Goal: Task Accomplishment & Management: Use online tool/utility

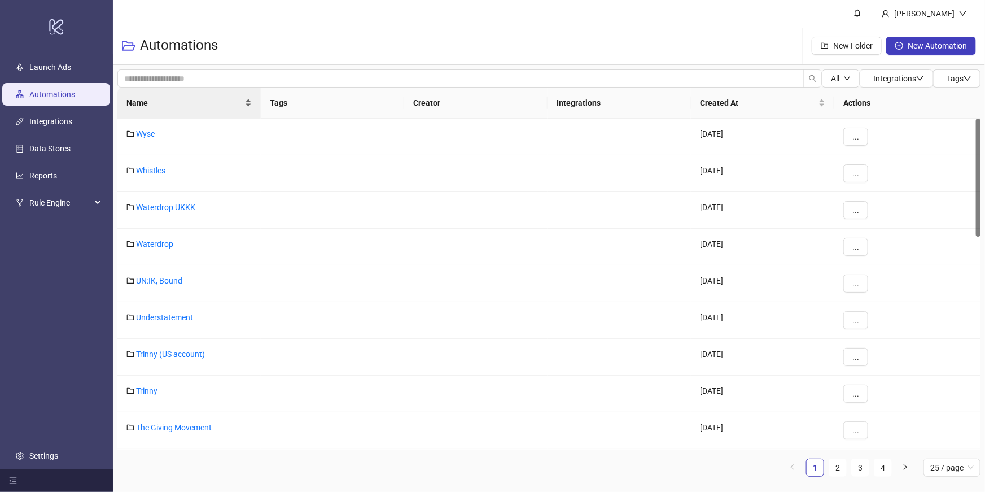
click at [159, 97] on div "Name" at bounding box center [188, 103] width 125 height 12
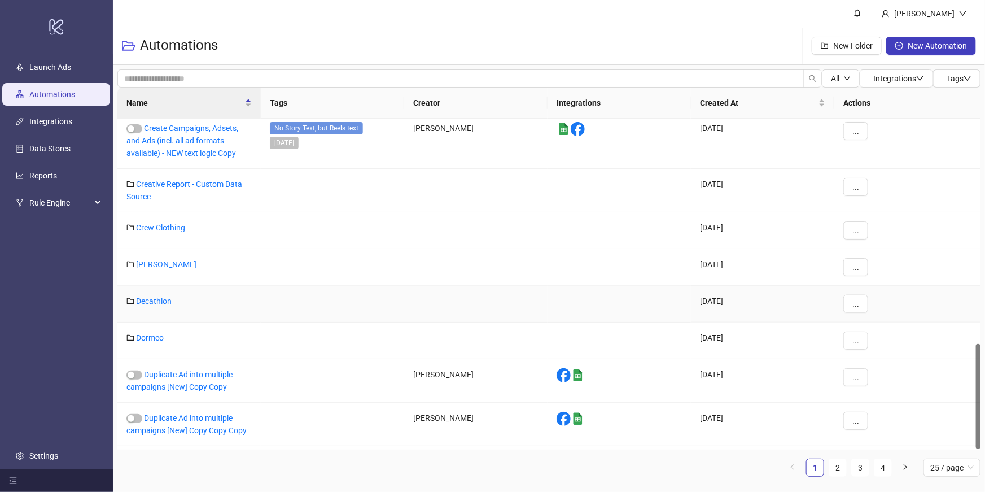
scroll to position [711, 0]
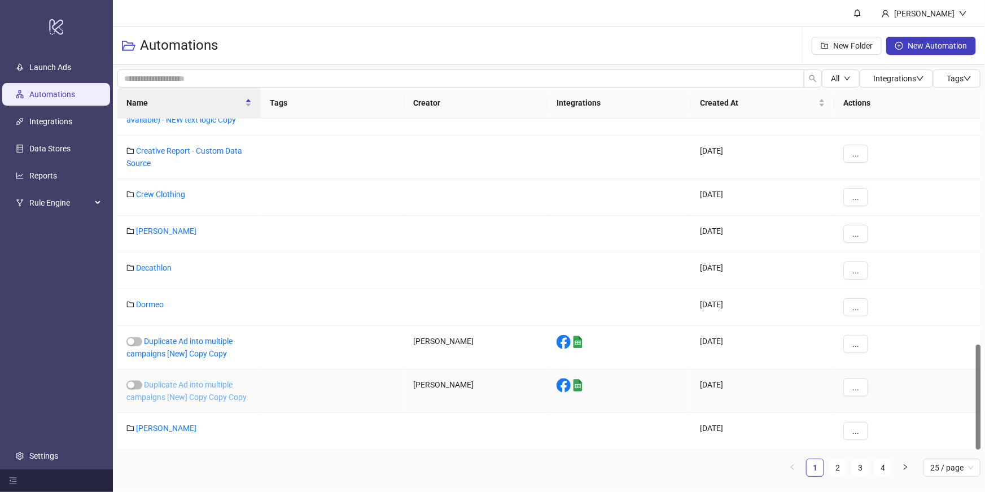
click at [215, 395] on link "Duplicate Ad into multiple campaigns [New] Copy Copy Copy" at bounding box center [186, 390] width 120 height 21
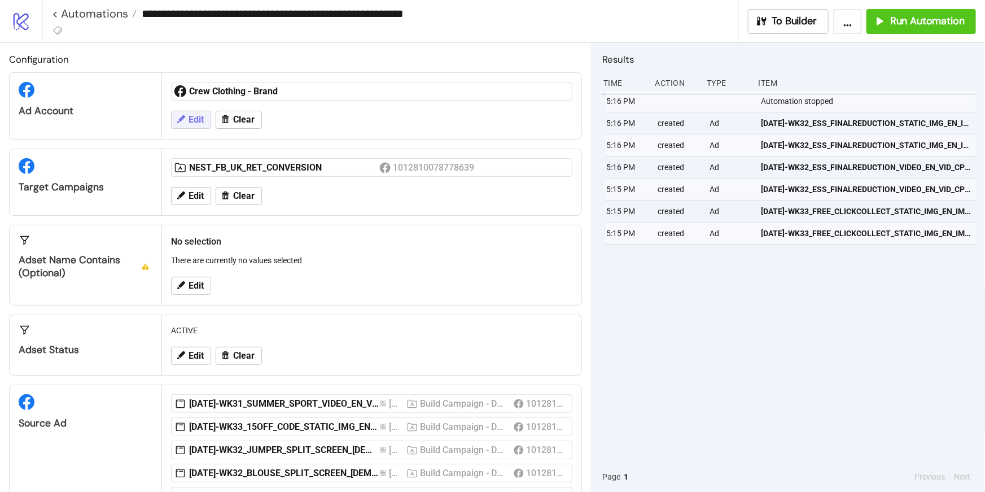
click at [198, 119] on span "Edit" at bounding box center [196, 120] width 15 height 10
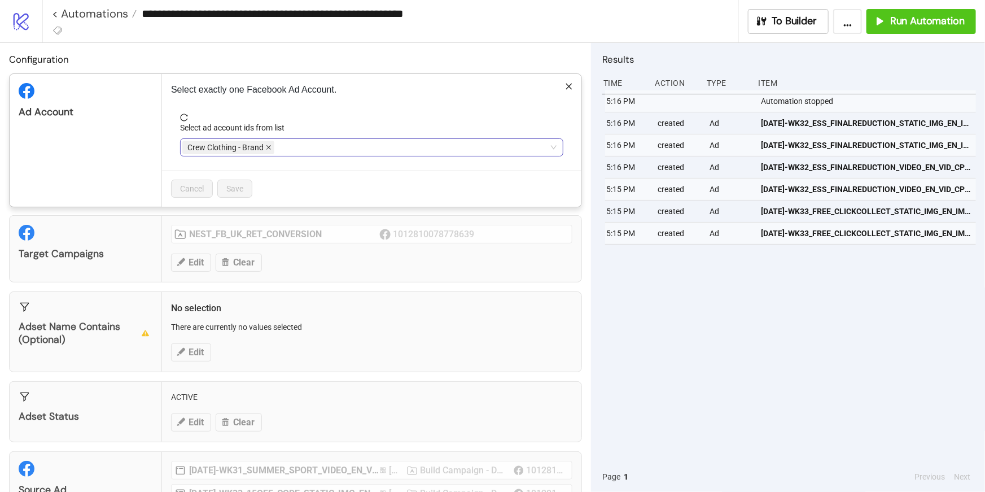
click at [266, 146] on icon "close" at bounding box center [269, 148] width 6 height 6
click at [261, 146] on div at bounding box center [365, 147] width 367 height 16
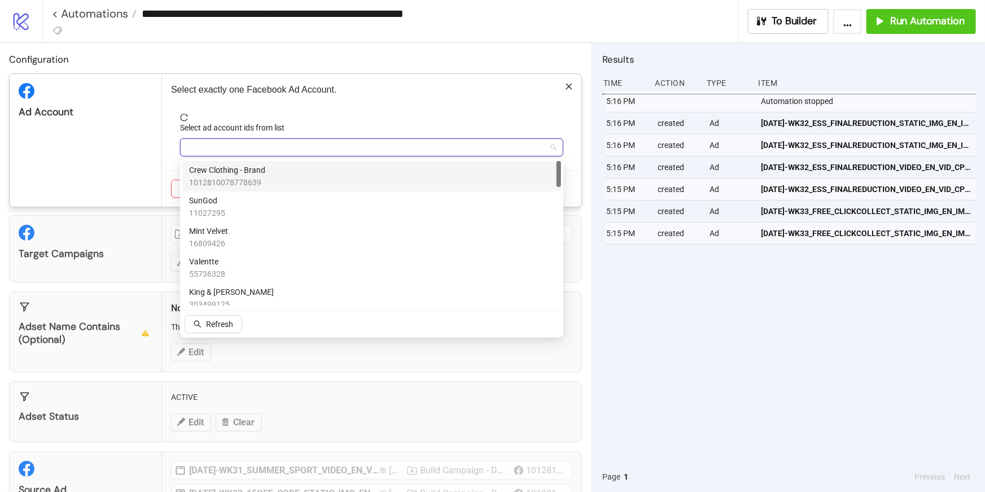
type input "*"
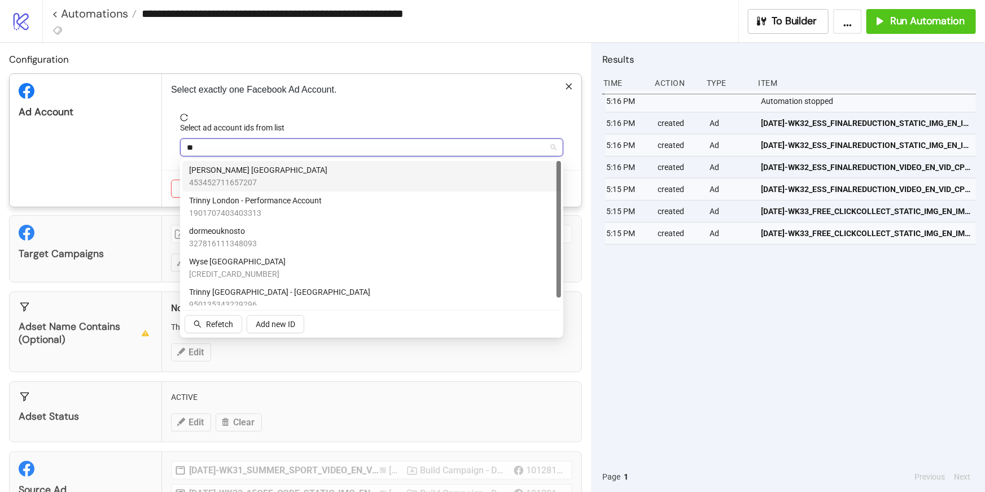
type input "***"
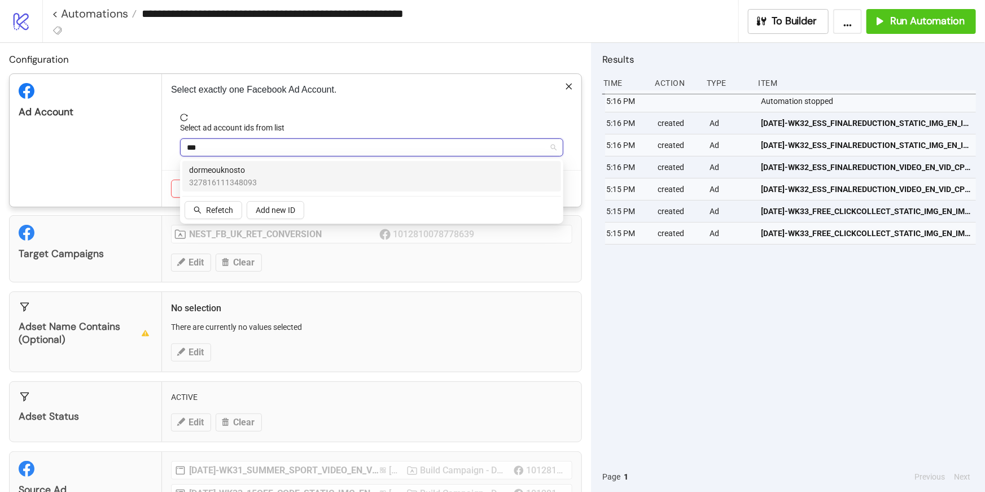
click at [267, 171] on div "dormeouknosto 327816111348093" at bounding box center [371, 176] width 365 height 25
click at [372, 106] on div "Select exactly one Facebook Ad Account. Select ad account ids from list dormeou…" at bounding box center [372, 140] width 420 height 133
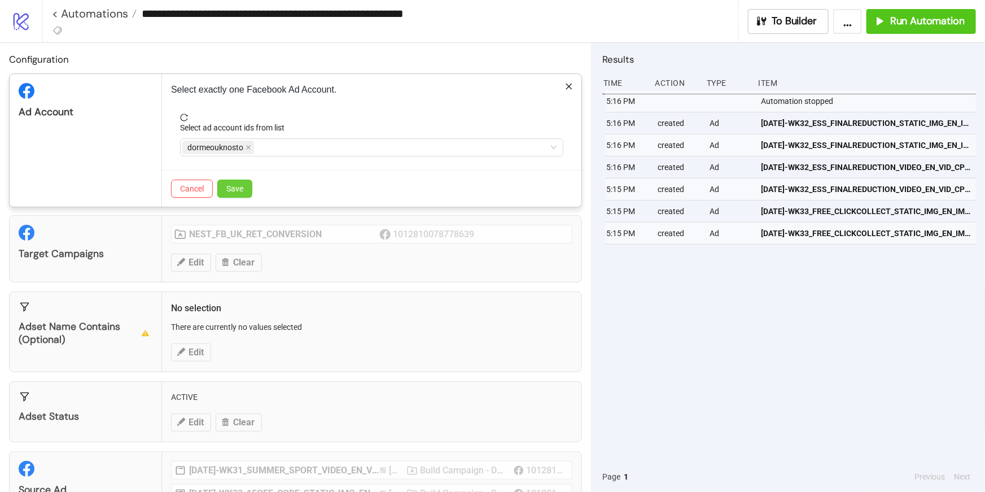
click at [225, 195] on button "Save" at bounding box center [234, 189] width 35 height 18
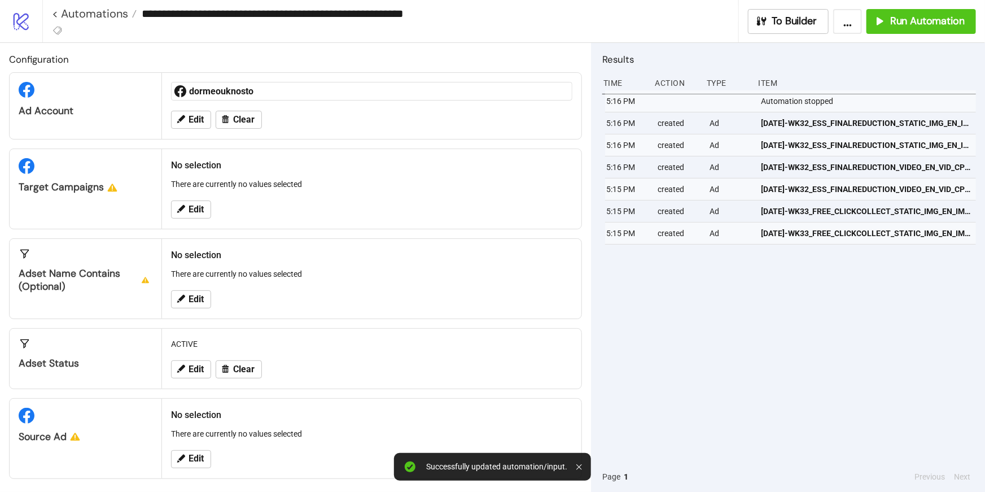
scroll to position [3, 0]
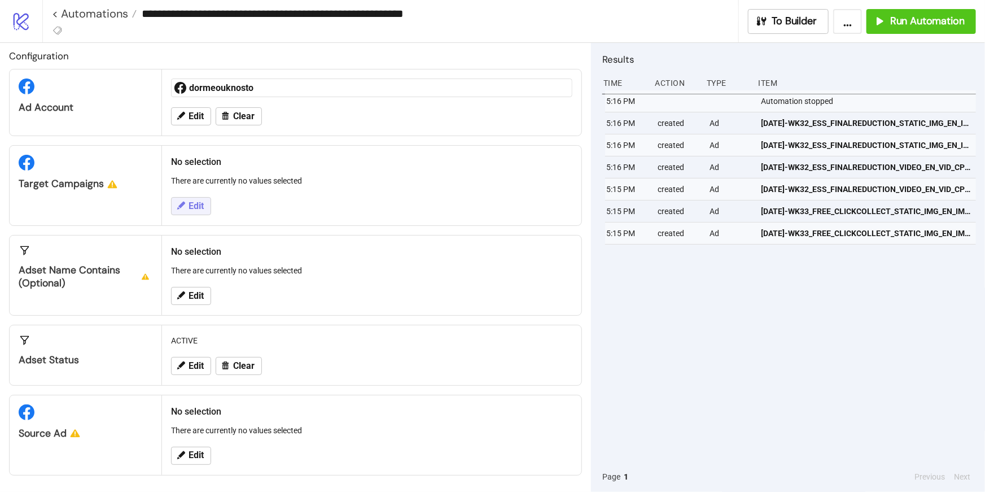
click at [211, 207] on div "Edit" at bounding box center [372, 205] width 410 height 29
click at [201, 204] on span "Edit" at bounding box center [196, 206] width 15 height 10
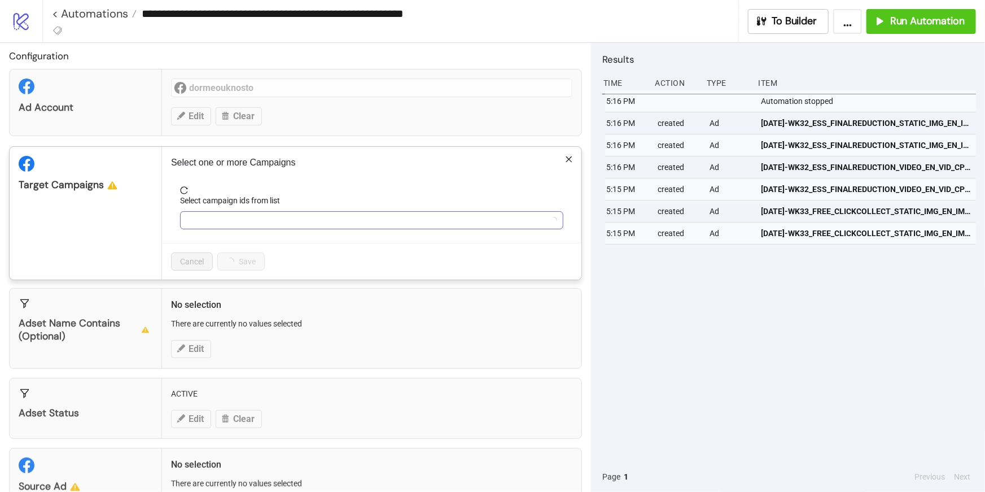
click at [255, 219] on div at bounding box center [365, 220] width 367 height 16
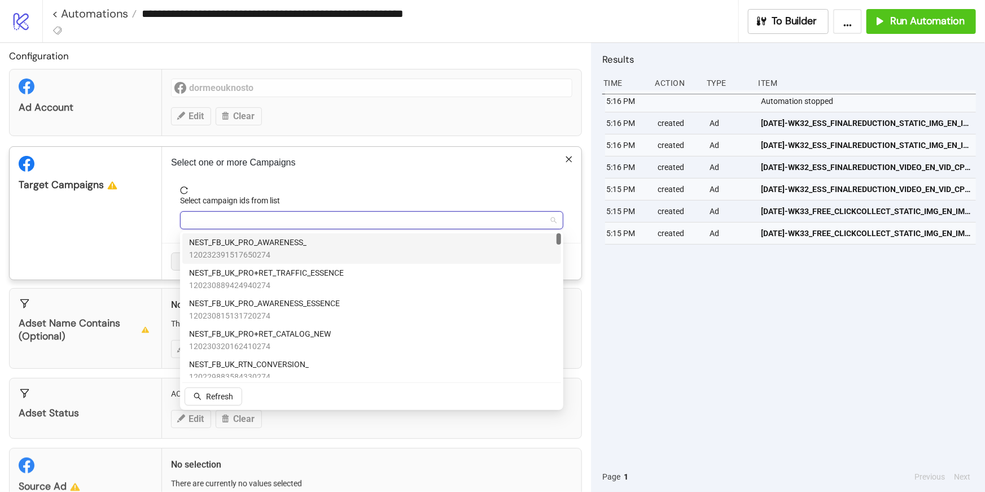
type input "*"
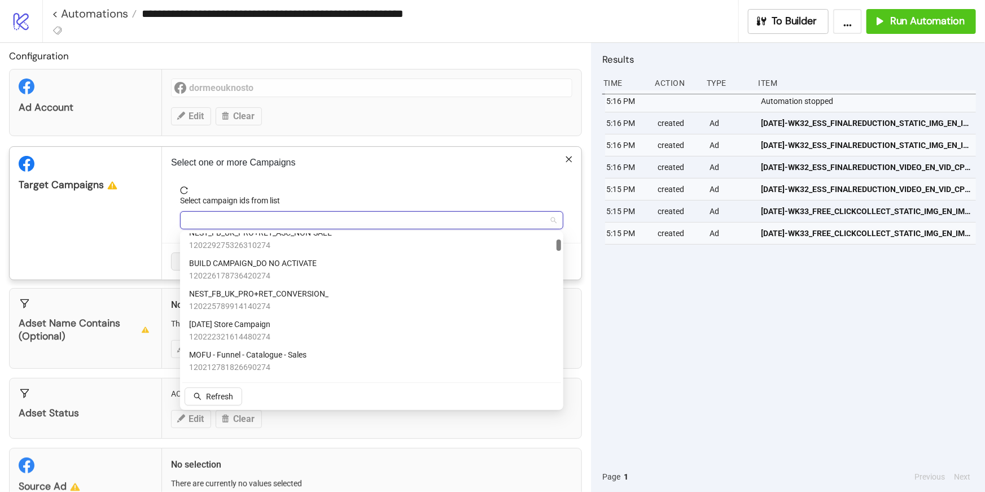
scroll to position [208, 0]
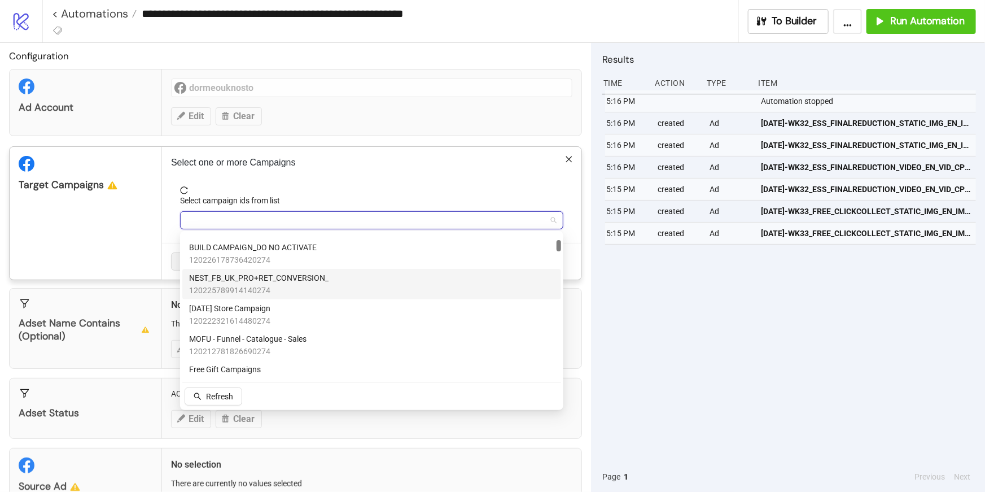
click at [299, 278] on span "NEST_FB_UK_PRO+RET_CONVERSION_" at bounding box center [258, 278] width 139 height 12
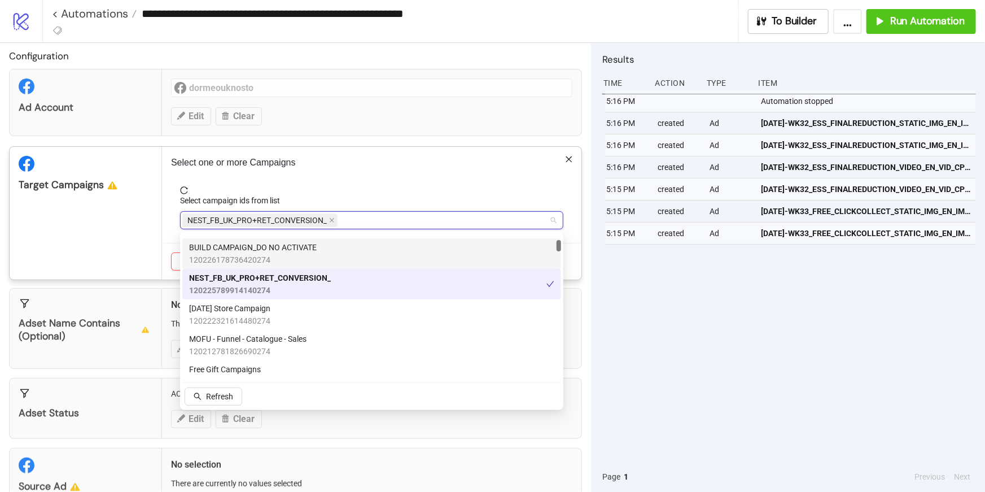
click at [358, 202] on div "Select campaign ids from list" at bounding box center [371, 202] width 383 height 17
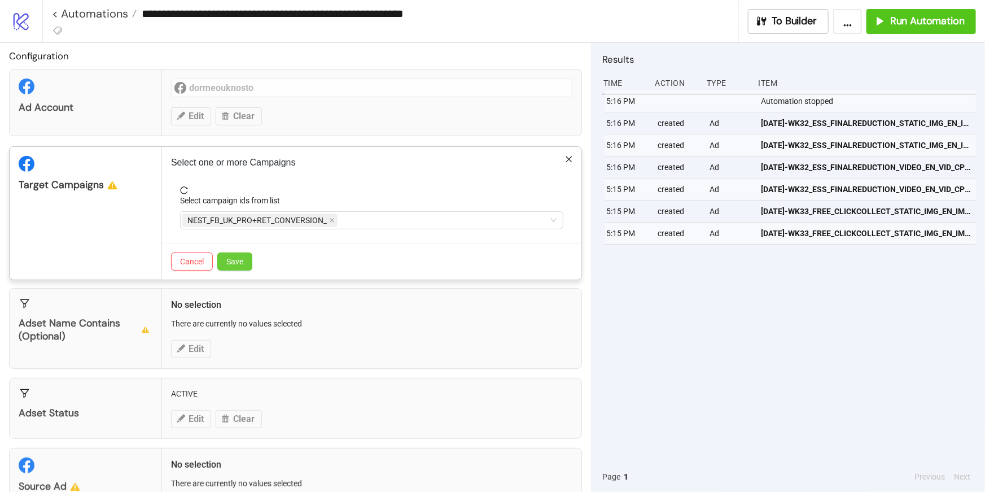
click at [232, 255] on button "Save" at bounding box center [234, 261] width 35 height 18
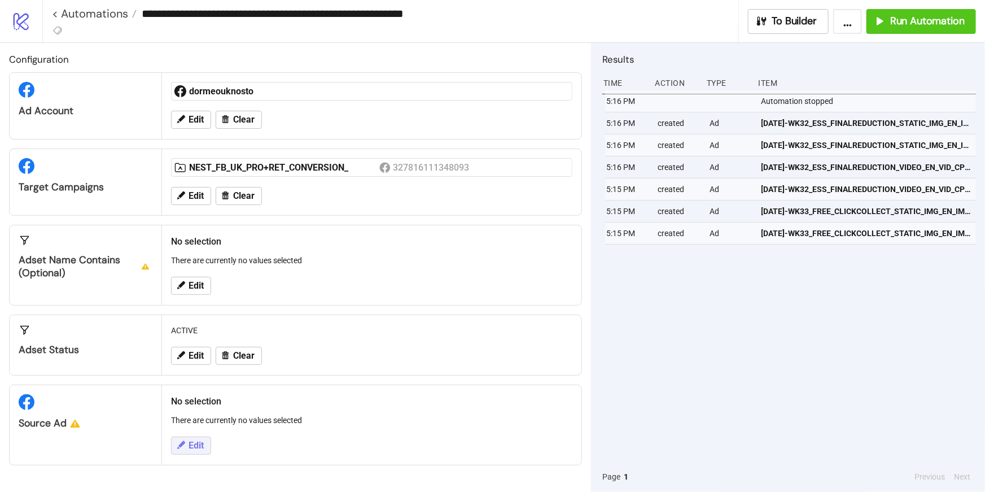
click at [182, 437] on button "Edit" at bounding box center [191, 445] width 40 height 18
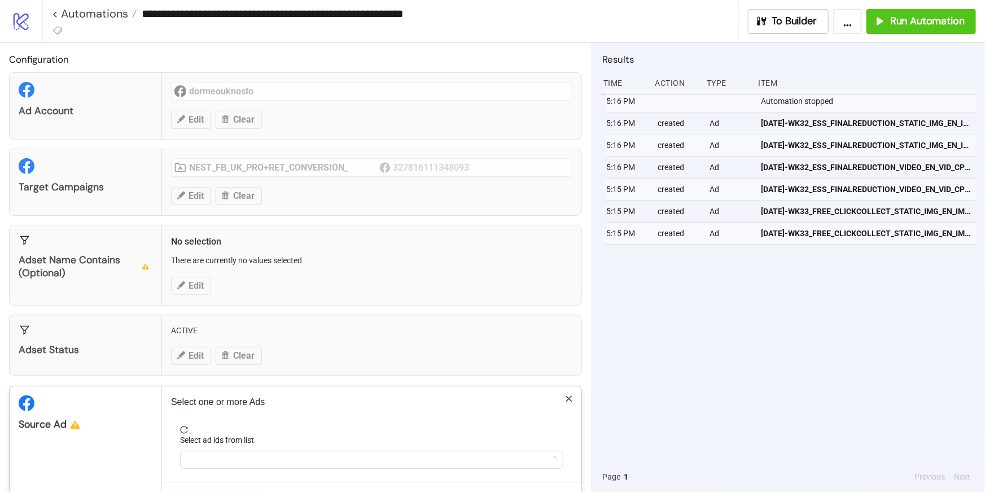
scroll to position [43, 0]
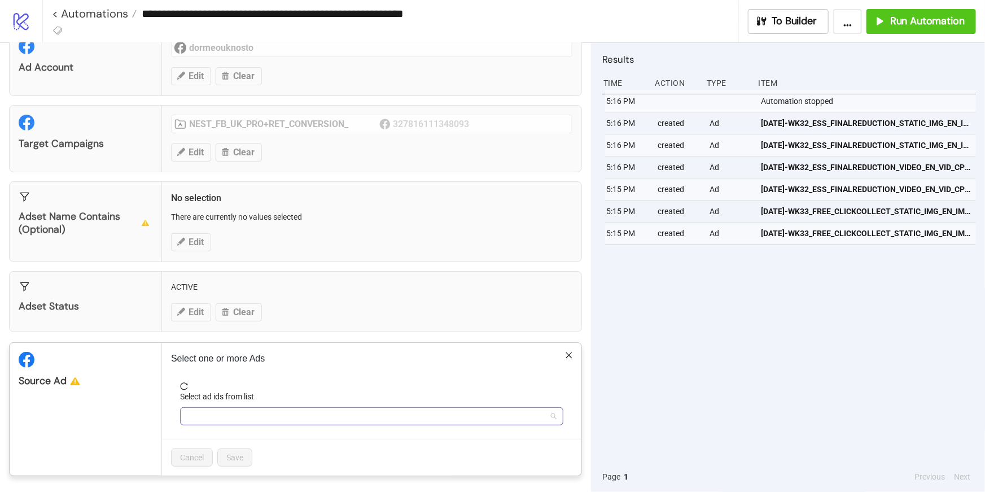
click at [244, 412] on div at bounding box center [365, 416] width 367 height 16
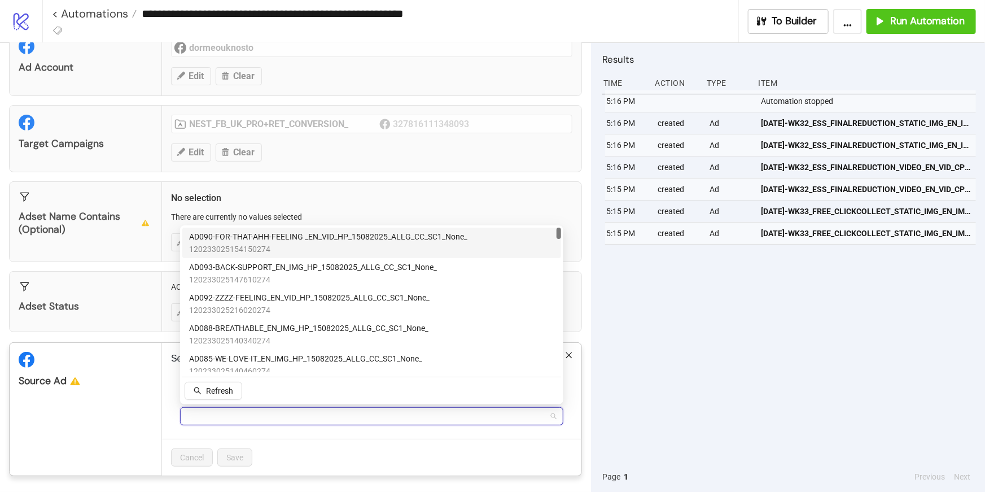
click at [268, 237] on span "AD090-FOR-THAT-AHH-FEELING _EN_VID_HP_15082025_ALLG_CC_SC1_None_" at bounding box center [328, 236] width 278 height 12
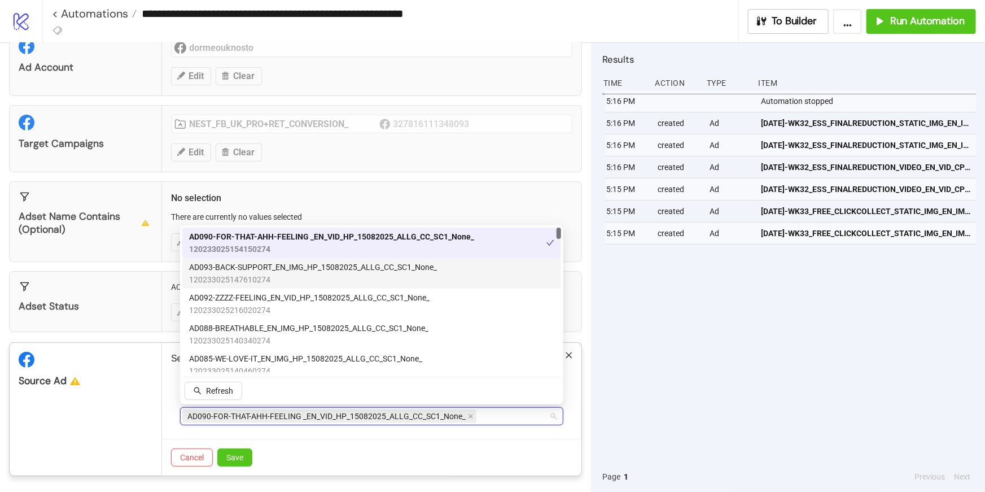
click at [268, 277] on span "120233025147610274" at bounding box center [313, 279] width 248 height 12
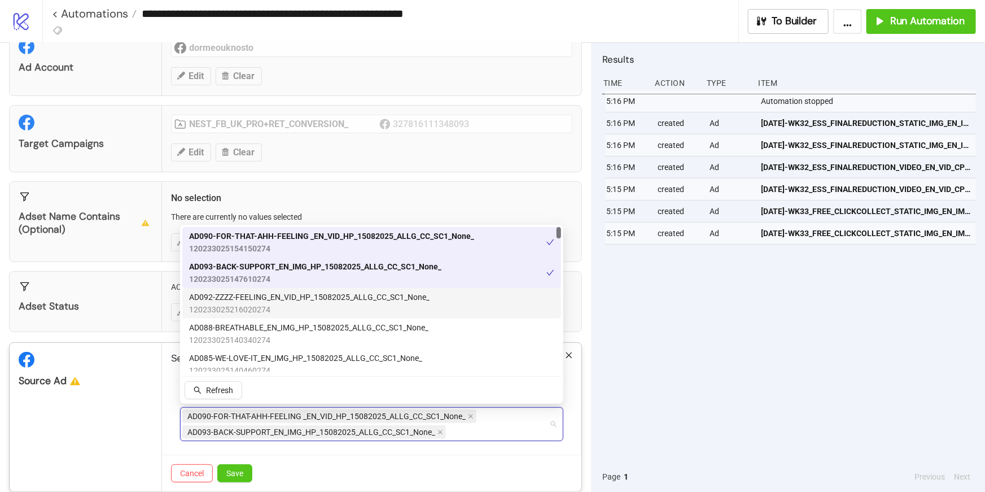
click at [268, 306] on span "120233025216020274" at bounding box center [309, 309] width 241 height 12
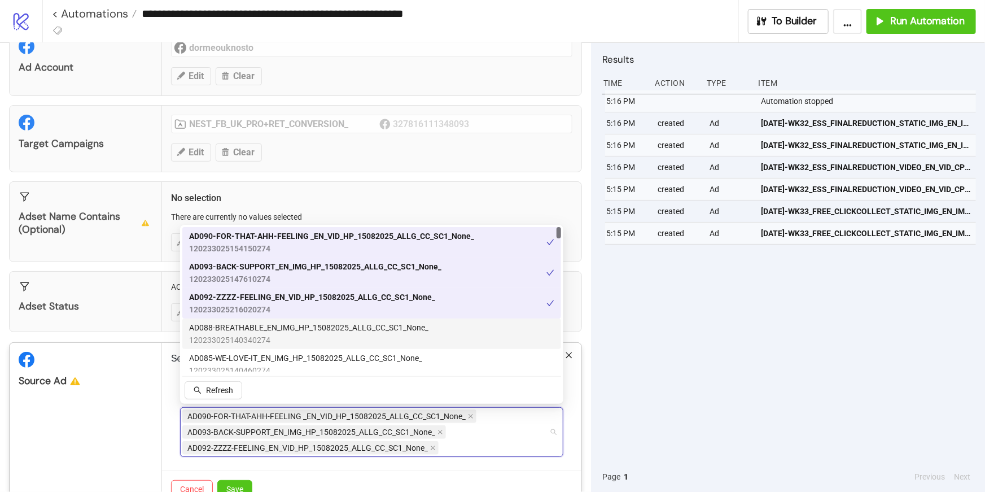
click at [268, 332] on span "AD088-BREATHABLE_EN_IMG_HP_15082025_ALLG_CC_SC1_None_" at bounding box center [308, 327] width 239 height 12
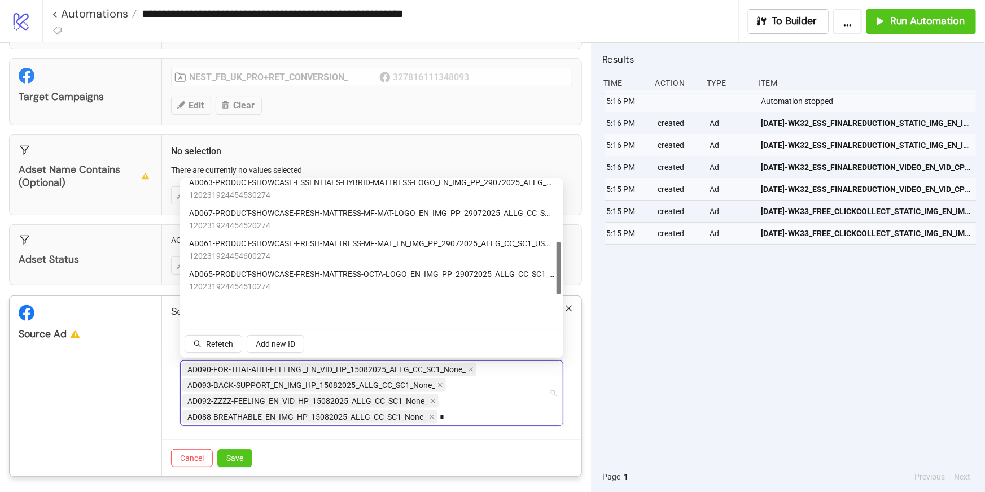
scroll to position [0, 0]
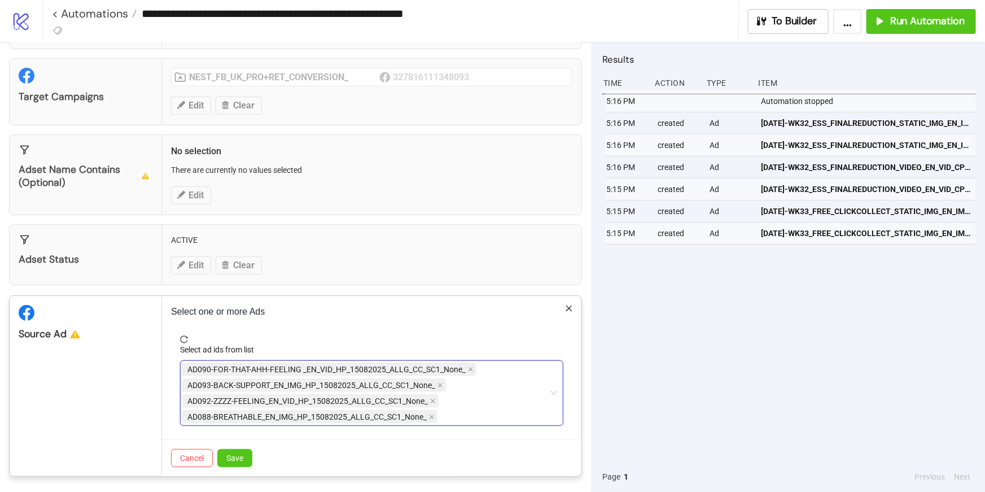
click at [466, 416] on div "AD090-FOR-THAT-AHH-FEELING _EN_VID_HP_15082025_ALLG_CC_SC1_None_ AD093-BACK-SUP…" at bounding box center [365, 392] width 367 height 63
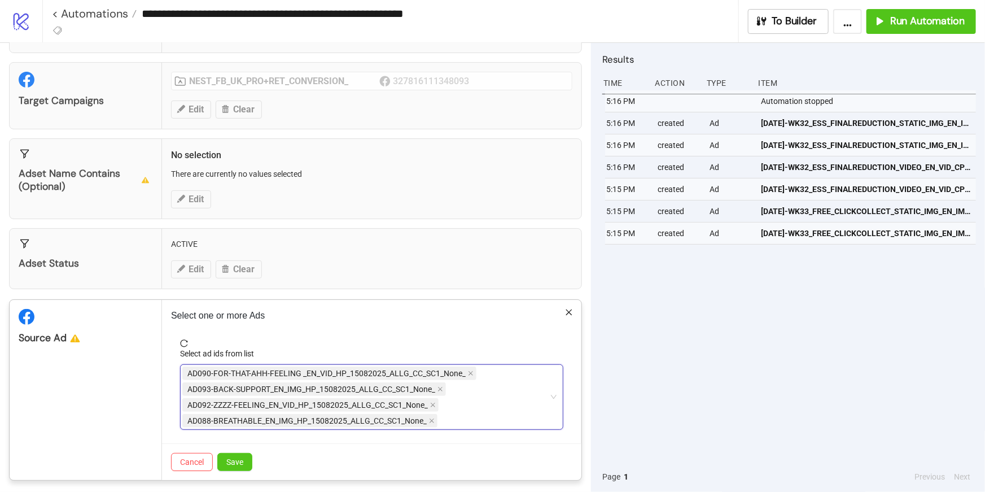
scroll to position [90, 0]
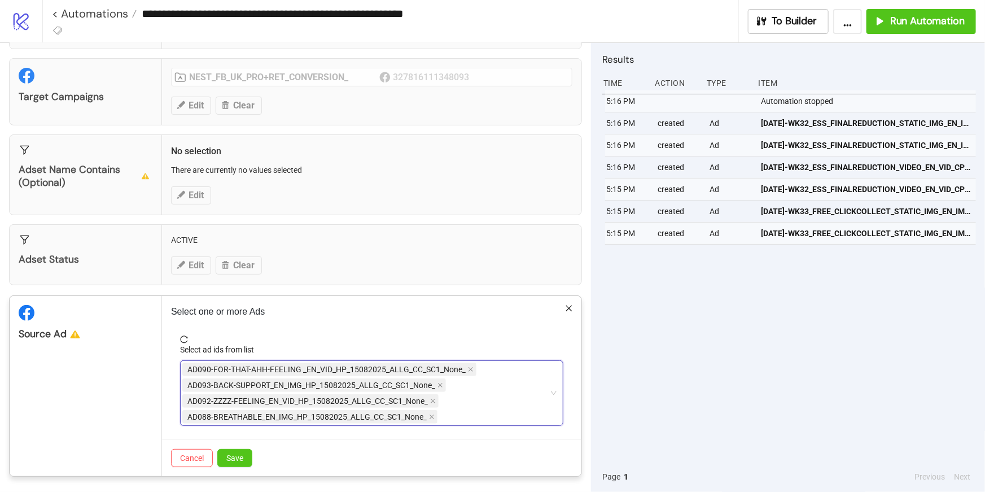
click at [528, 383] on div "AD090-FOR-THAT-AHH-FEELING _EN_VID_HP_15082025_ALLG_CC_SC1_None_ AD093-BACK-SUP…" at bounding box center [365, 392] width 367 height 63
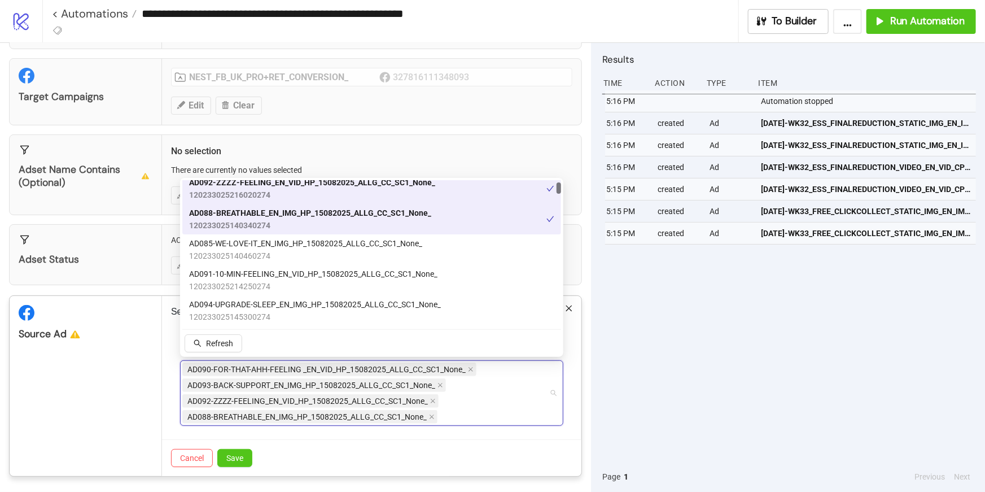
scroll to position [70, 0]
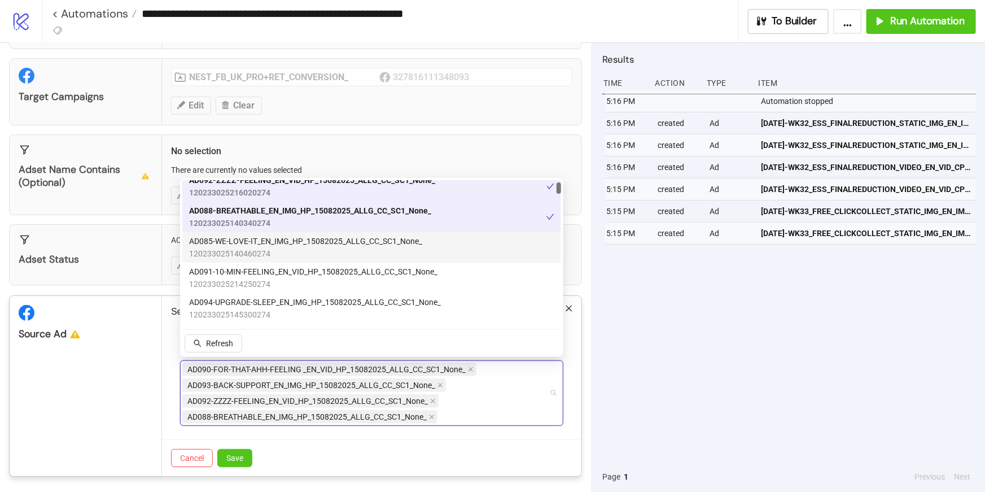
click at [382, 243] on span "AD085-WE-LOVE-IT_EN_IMG_HP_15082025_ALLG_CC_SC1_None_" at bounding box center [305, 241] width 233 height 12
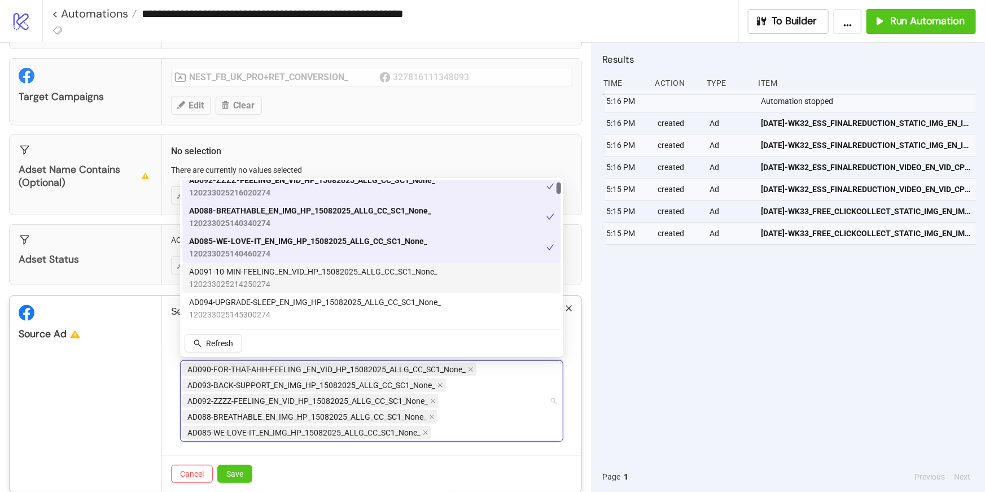
click at [374, 267] on span "AD091-10-MIN-FEELING_EN_VID_HP_15082025_ALLG_CC_SC1_None_" at bounding box center [313, 271] width 248 height 12
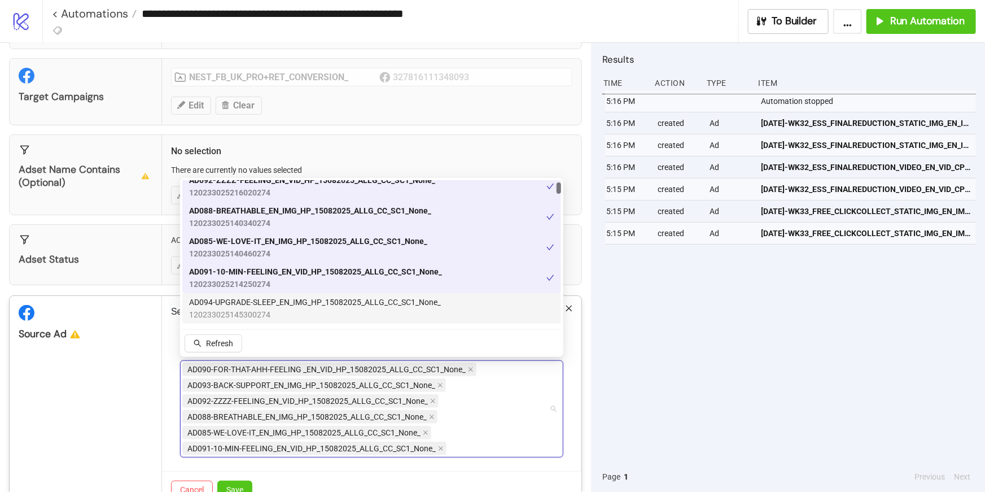
click at [365, 299] on span "AD094-UPGRADE-SLEEP_EN_IMG_HP_15082025_ALLG_CC_SC1_None_" at bounding box center [315, 302] width 252 height 12
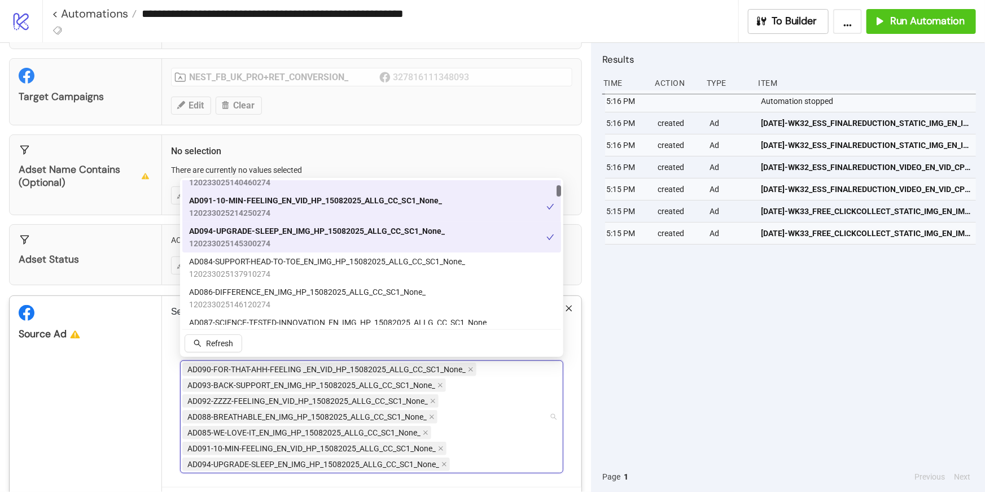
scroll to position [149, 0]
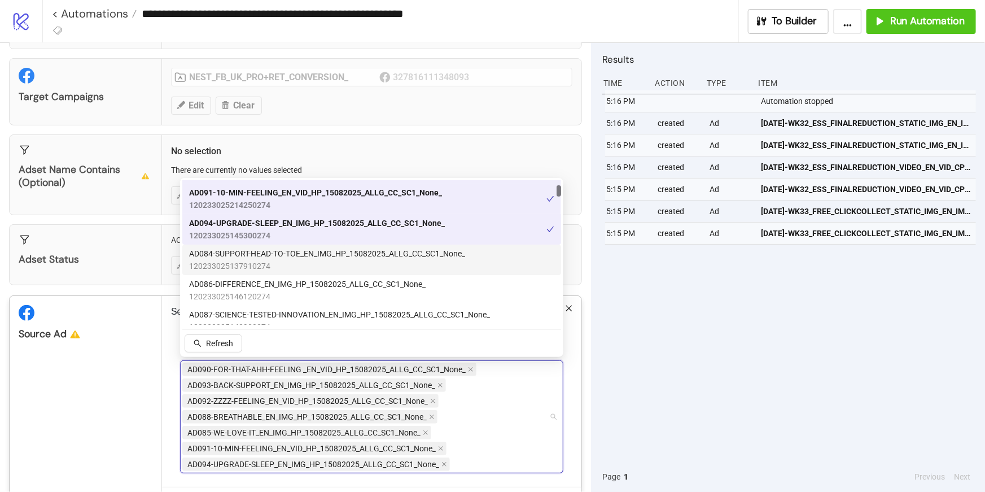
click at [350, 260] on span "120233025137910274" at bounding box center [327, 266] width 276 height 12
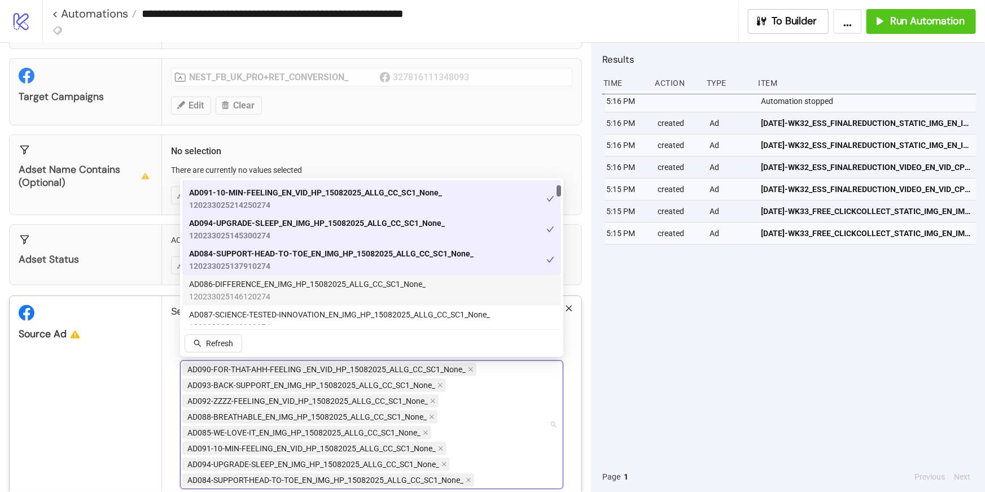
click at [351, 285] on span "AD086-DIFFERENCE_EN_IMG_HP_15082025_ALLG_CC_SC1_None_" at bounding box center [307, 284] width 237 height 12
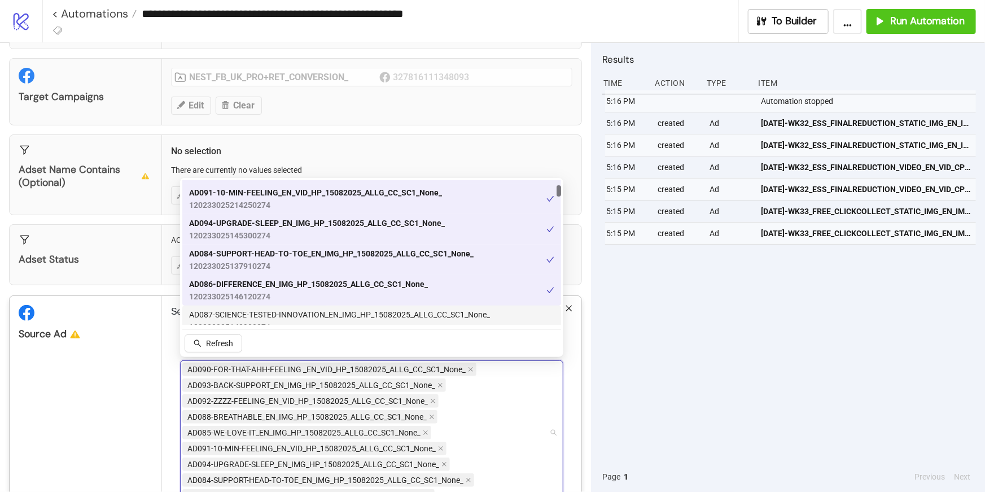
click at [352, 308] on span "AD087-SCIENCE-TESTED-INNOVATION_EN_IMG_HP_15082025_ALLG_CC_SC1_None_" at bounding box center [339, 314] width 301 height 12
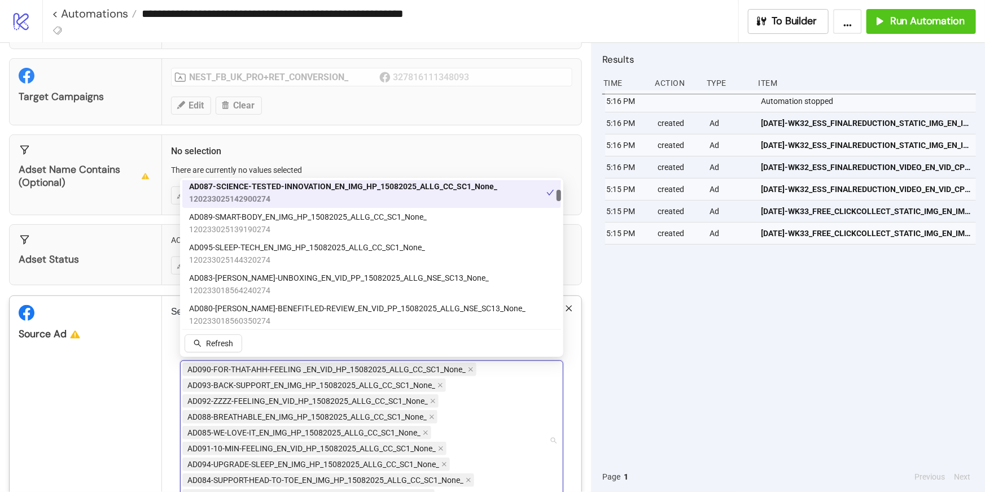
scroll to position [278, 0]
click at [324, 220] on span "AD089-SMART-BODY_EN_IMG_HP_15082025_ALLG_CC_SC1_None_" at bounding box center [308, 216] width 238 height 12
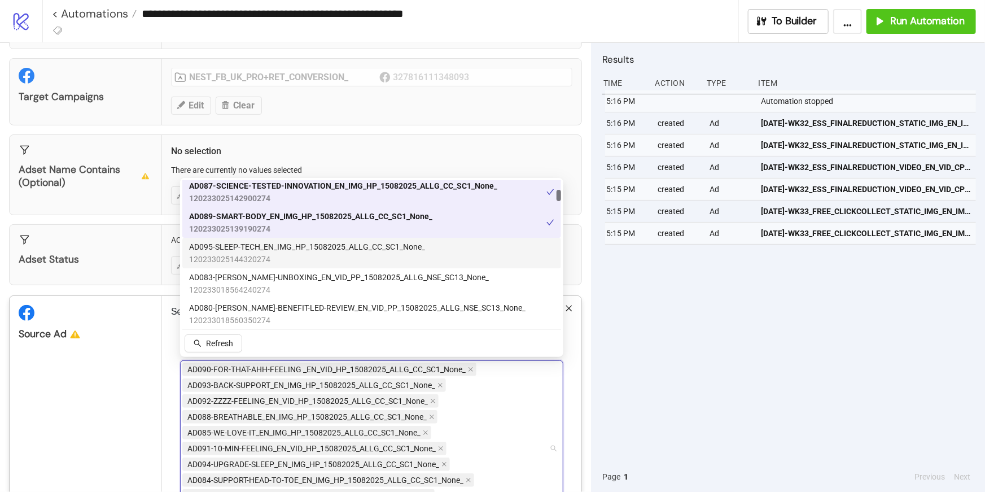
click at [315, 247] on span "AD095-SLEEP-TECH_EN_IMG_HP_15082025_ALLG_CC_SC1_None_" at bounding box center [307, 247] width 236 height 12
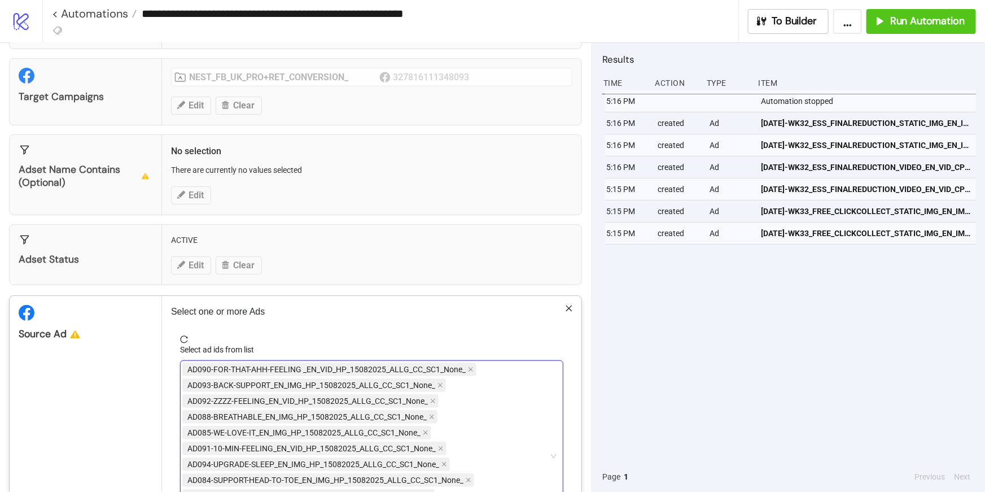
click at [466, 439] on div "AD090-FOR-THAT-AHH-FEELING _EN_VID_HP_15082025_ALLG_CC_SC1_None_ AD093-BACK-SUP…" at bounding box center [365, 456] width 367 height 190
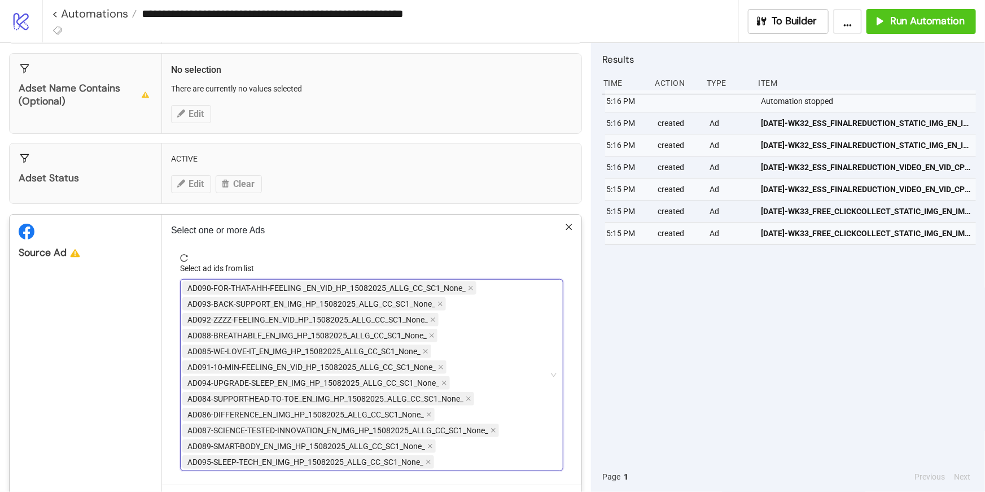
scroll to position [192, 0]
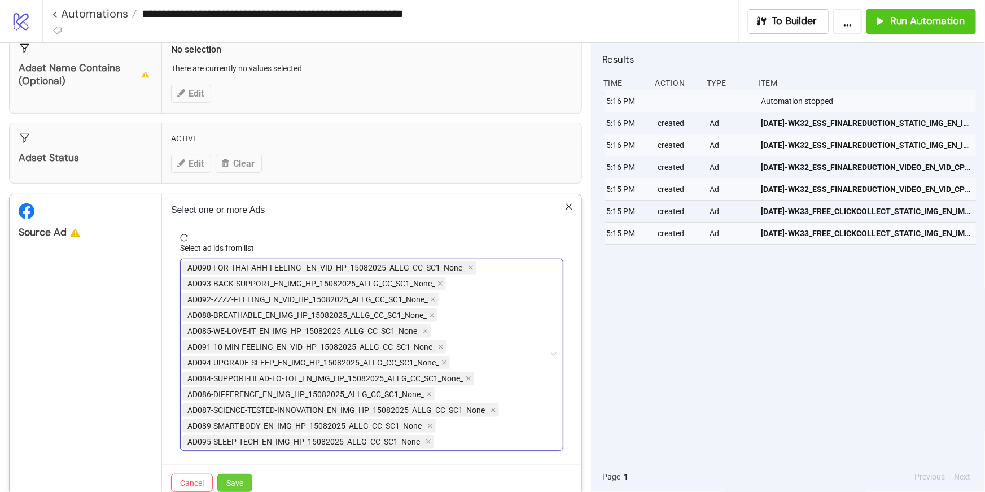
click at [239, 483] on span "Save" at bounding box center [234, 482] width 17 height 9
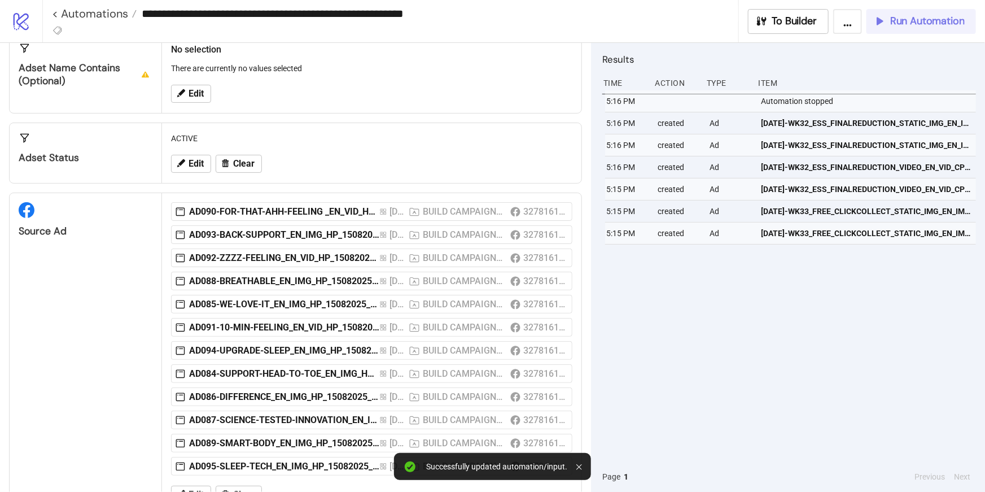
click at [895, 23] on span "Run Automation" at bounding box center [927, 21] width 75 height 13
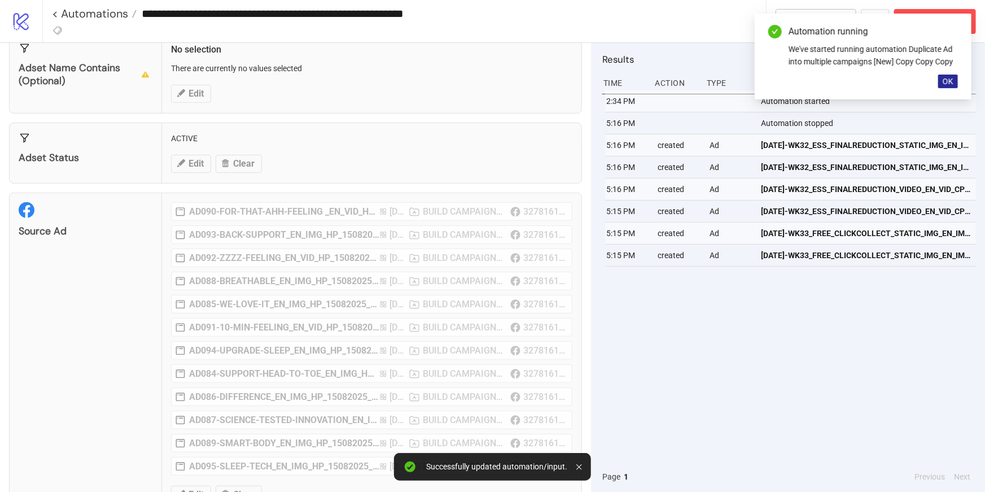
click at [953, 80] on span "OK" at bounding box center [948, 81] width 11 height 9
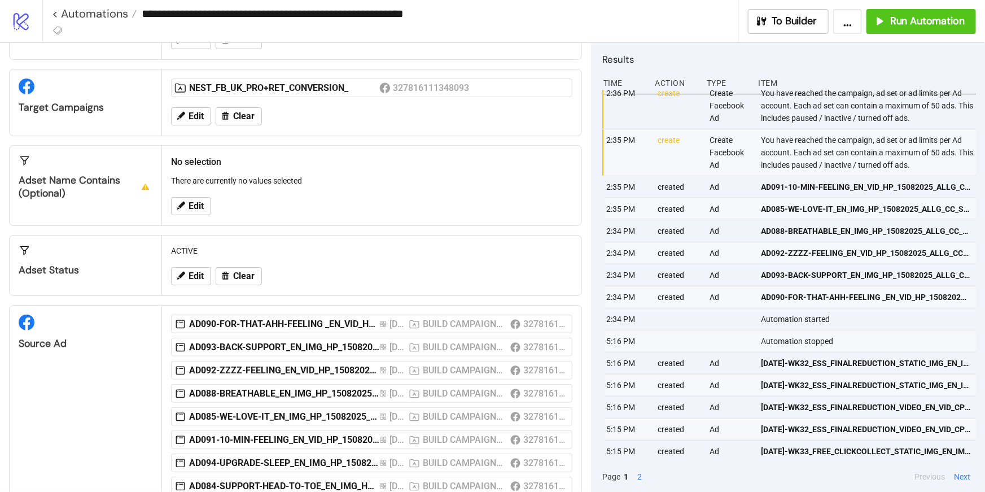
scroll to position [71, 0]
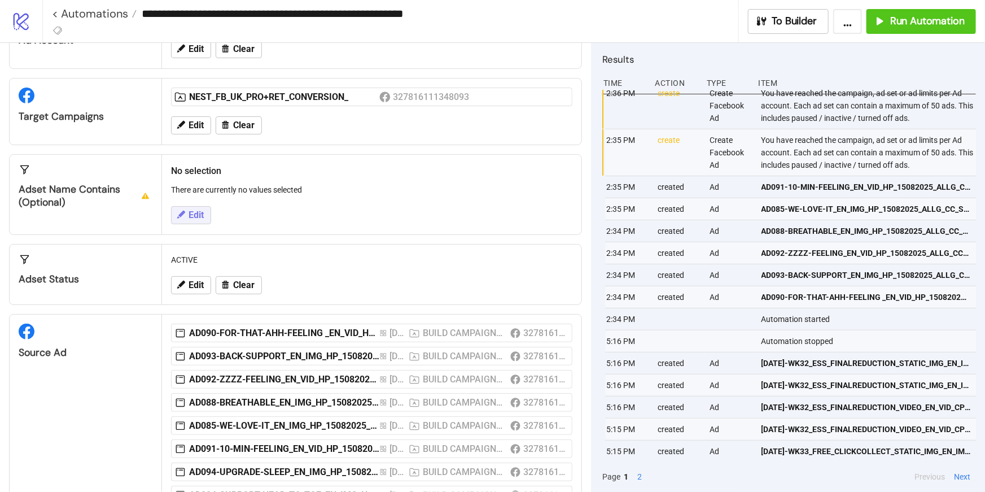
click at [195, 210] on span "Edit" at bounding box center [196, 215] width 15 height 10
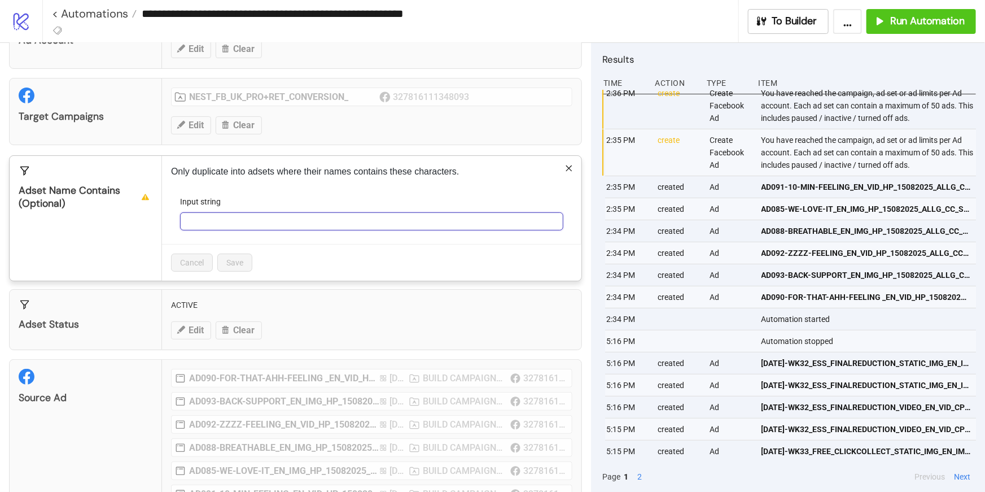
click at [198, 222] on input "Input string" at bounding box center [371, 221] width 383 height 18
paste input "**********"
type input "**********"
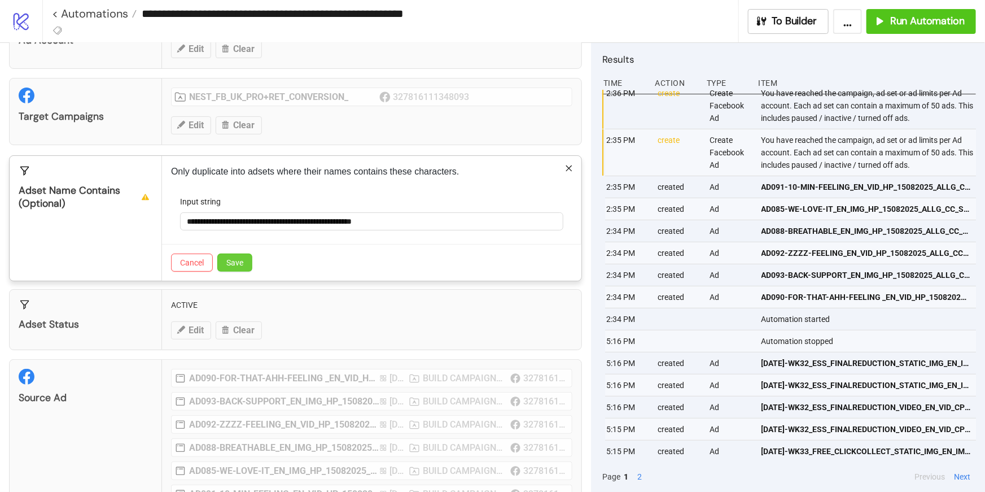
click at [239, 255] on button "Save" at bounding box center [234, 263] width 35 height 18
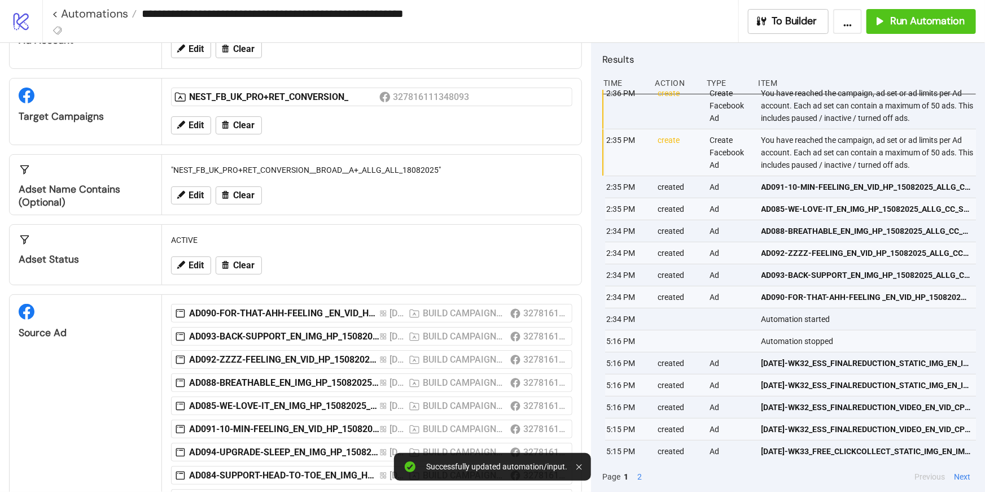
scroll to position [210, 0]
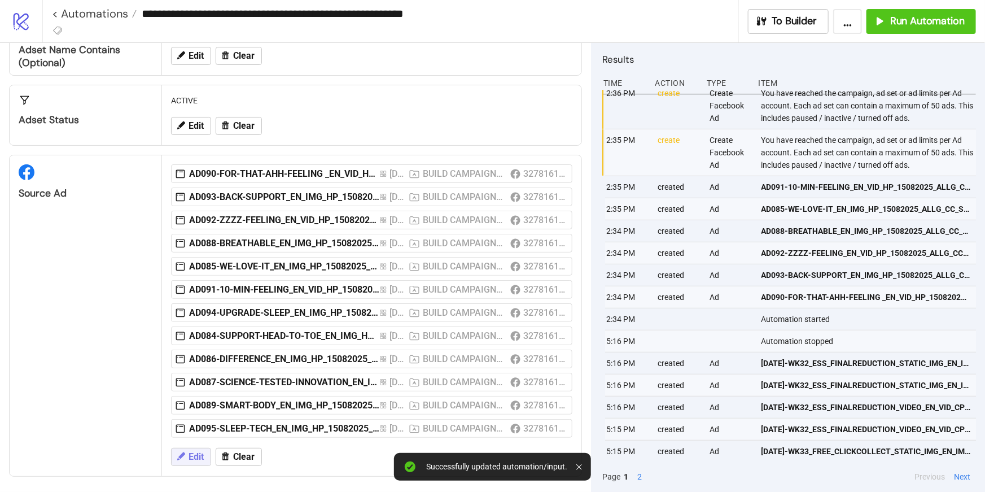
click at [184, 453] on icon at bounding box center [181, 456] width 10 height 10
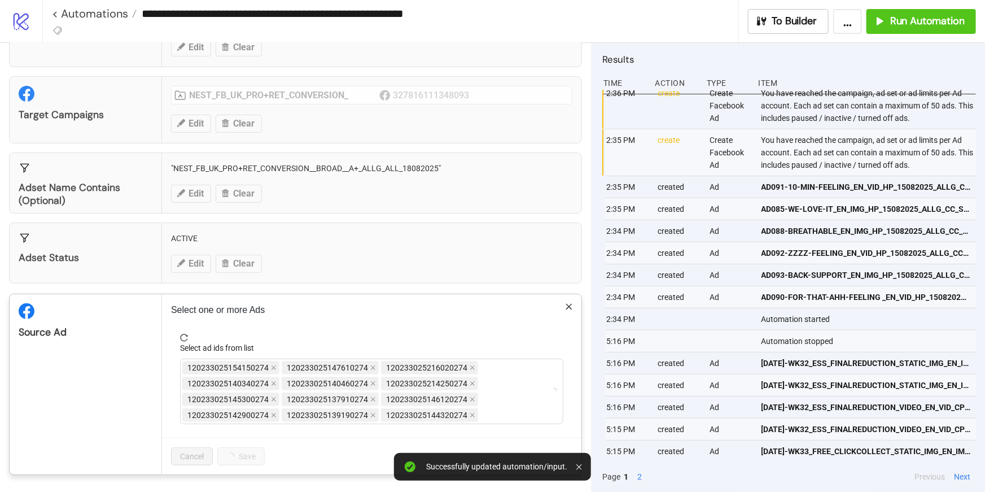
scroll to position [71, 0]
click at [486, 419] on div "120233025154150274 120233025147610274 120233025216020274 120233025140340274 120…" at bounding box center [365, 392] width 367 height 63
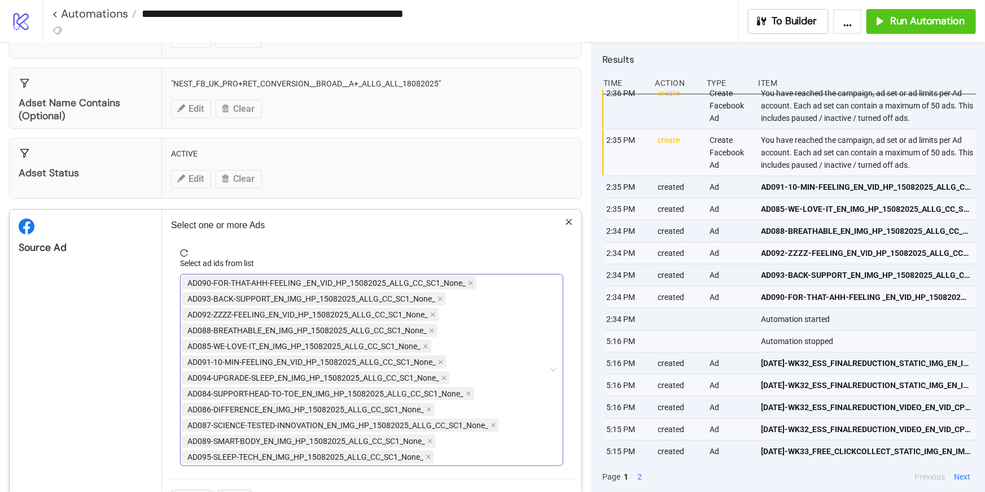
scroll to position [198, 0]
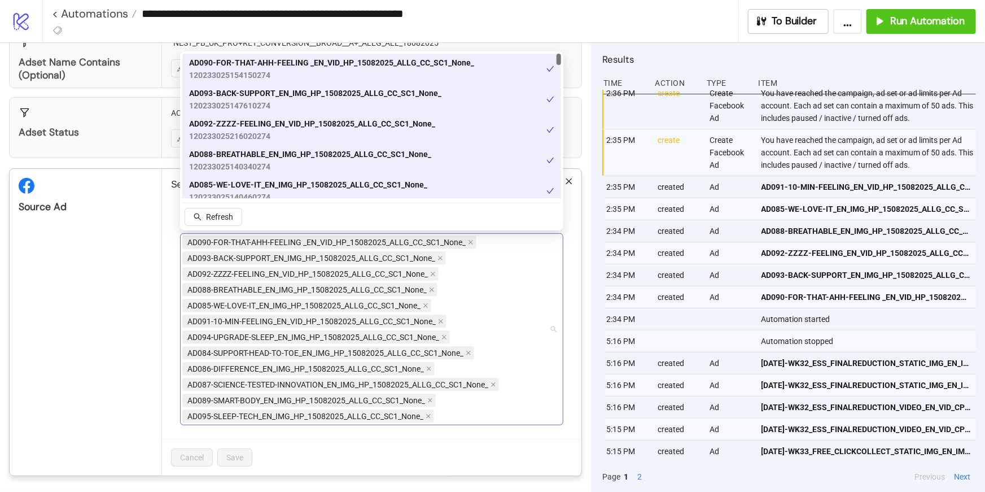
click at [467, 413] on div "AD090-FOR-THAT-AHH-FEELING _EN_VID_HP_15082025_ALLG_CC_SC1_None_ AD093-BACK-SUP…" at bounding box center [365, 329] width 367 height 190
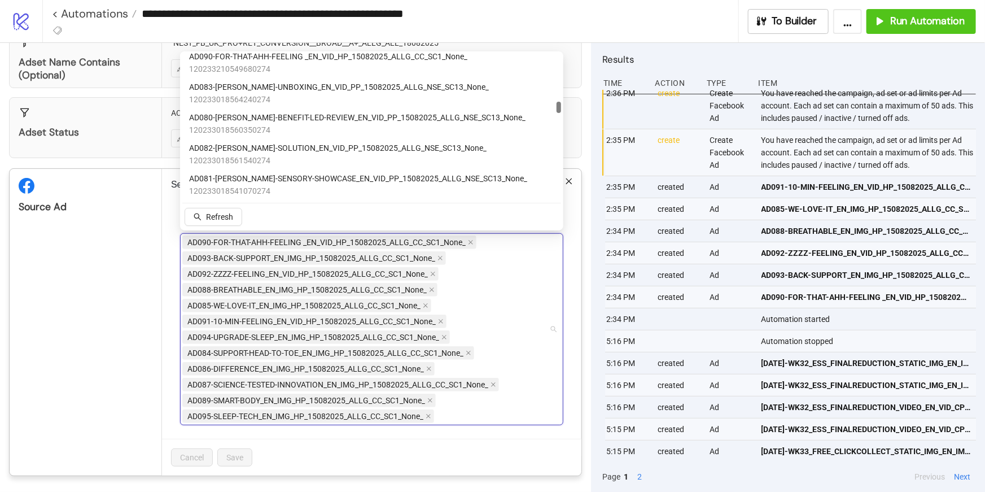
scroll to position [1531, 0]
click at [318, 95] on span "120233018564240274" at bounding box center [339, 99] width 300 height 12
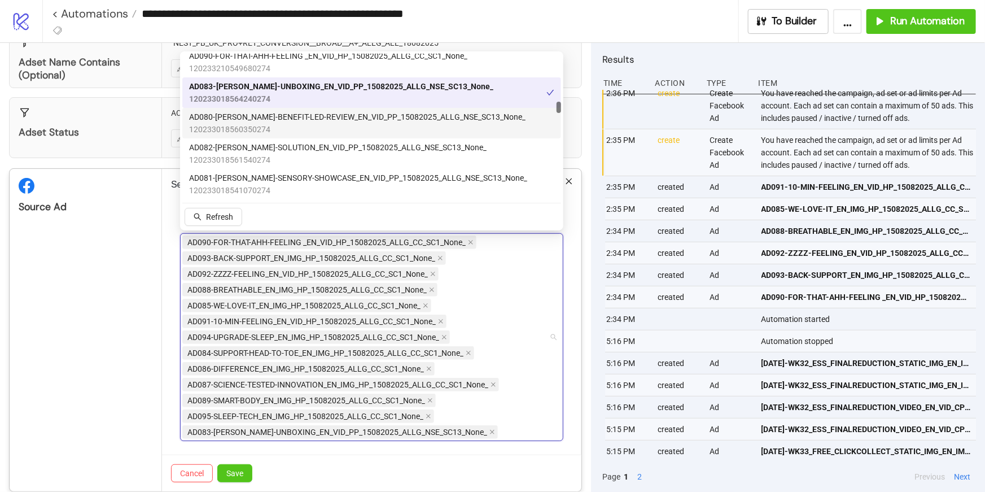
click at [318, 129] on span "120233018560350274" at bounding box center [357, 129] width 337 height 12
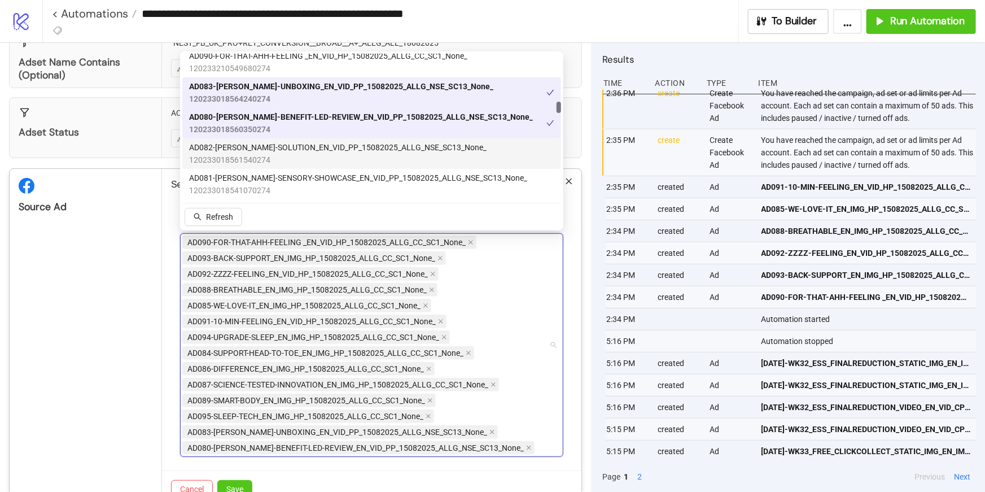
click at [318, 156] on span "120233018561540274" at bounding box center [338, 160] width 298 height 12
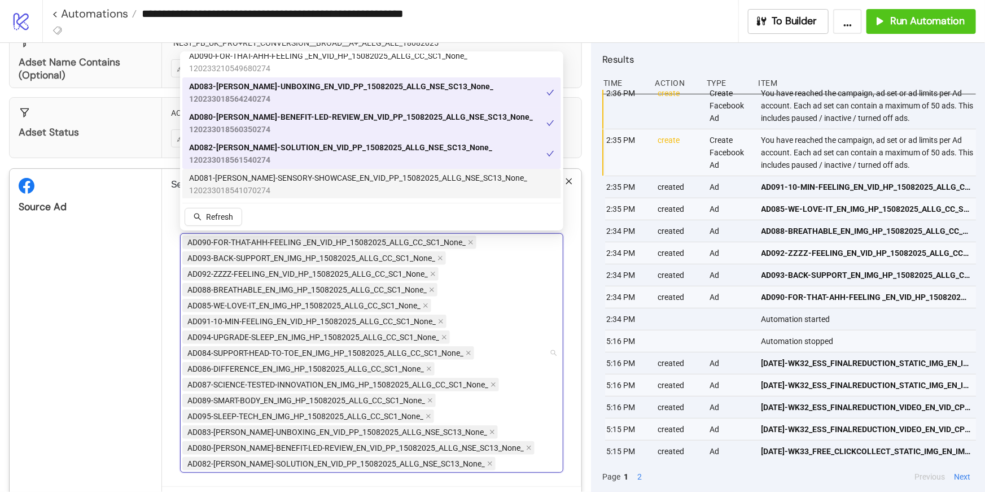
click at [320, 182] on span "AD081-[PERSON_NAME]-SENSORY-SHOWCASE_EN_VID_PP_15082025_ALLG_NSE_SC13_None_" at bounding box center [358, 178] width 338 height 12
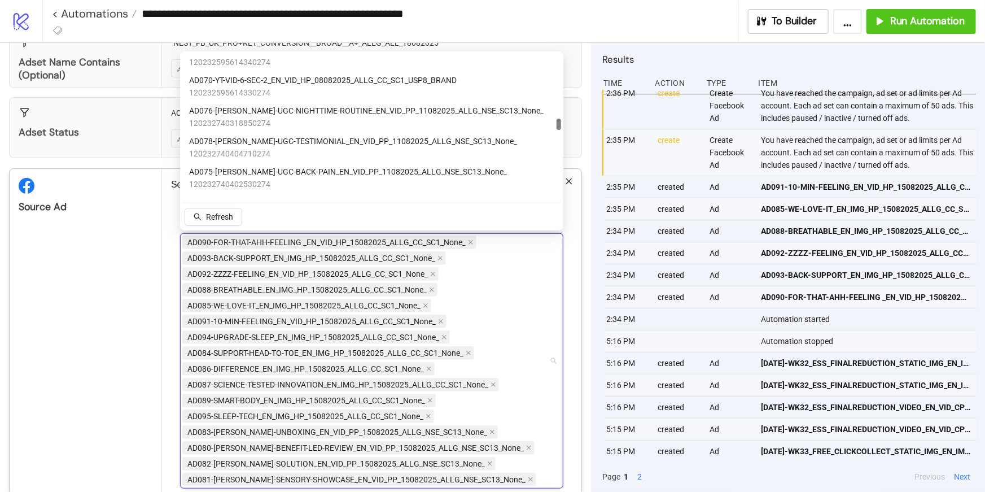
scroll to position [2178, 0]
click at [324, 110] on span "AD076-[PERSON_NAME]-UGC-NIGHTTIME-ROUTINE_EN_VID_PP_11082025_ALLG_NSE_SC13_None_" at bounding box center [366, 110] width 355 height 12
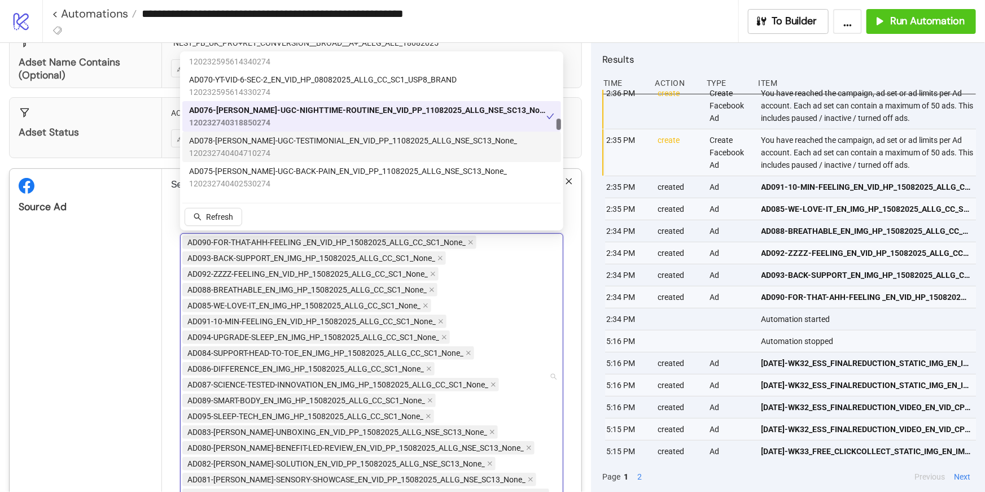
click at [324, 148] on span "120232740404710274" at bounding box center [353, 153] width 328 height 12
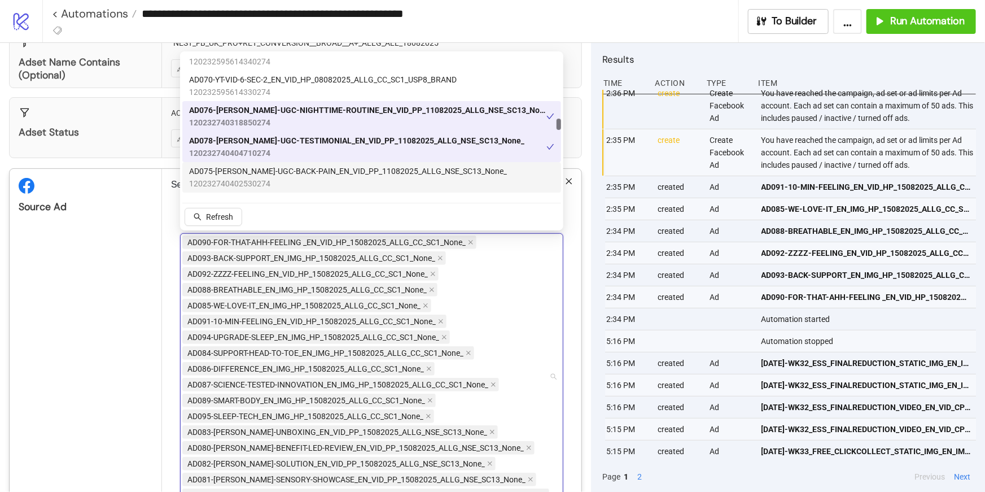
click at [324, 168] on span "AD075-[PERSON_NAME]-UGC-BACK-PAIN_EN_VID_PP_11082025_ALLG_NSE_SC13_None_" at bounding box center [348, 171] width 318 height 12
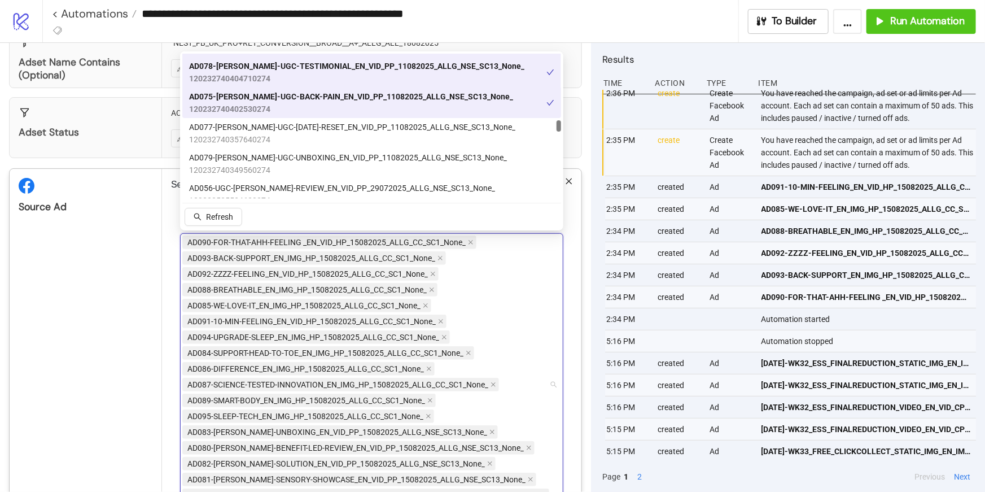
scroll to position [2256, 0]
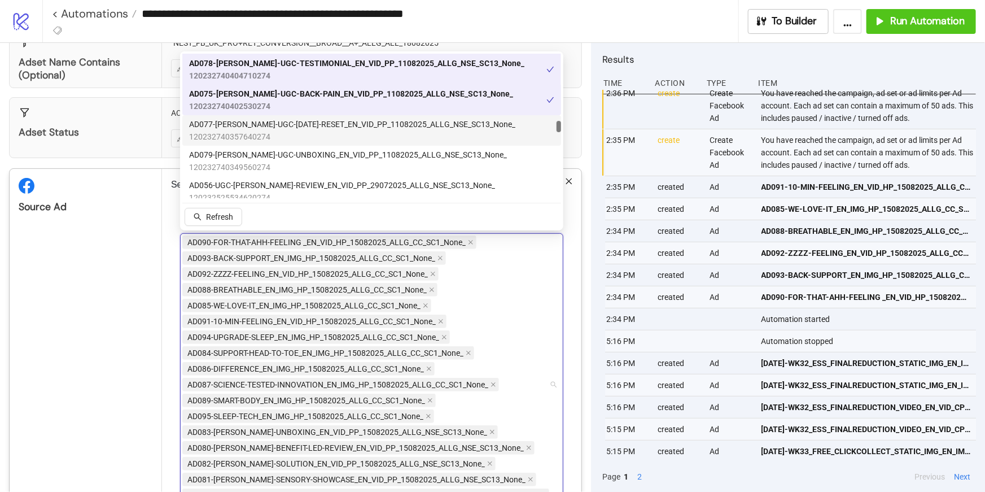
click at [325, 126] on span "AD077-[PERSON_NAME]-UGC-[DATE]-RESET_EN_VID_PP_11082025_ALLG_NSE_SC13_None_" at bounding box center [352, 124] width 326 height 12
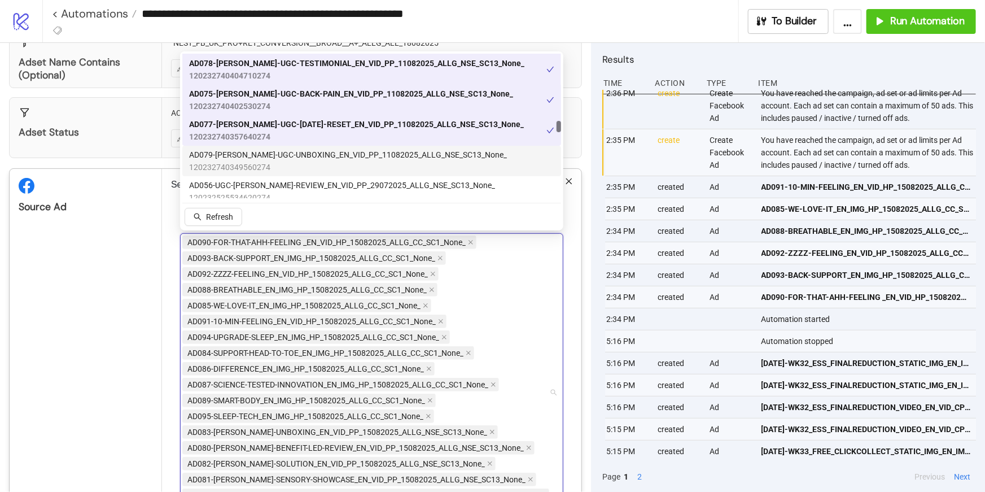
click at [325, 155] on span "AD079-[PERSON_NAME]-UGC-UNBOXING_EN_VID_PP_11082025_ALLG_NSE_SC13_None_" at bounding box center [348, 154] width 318 height 12
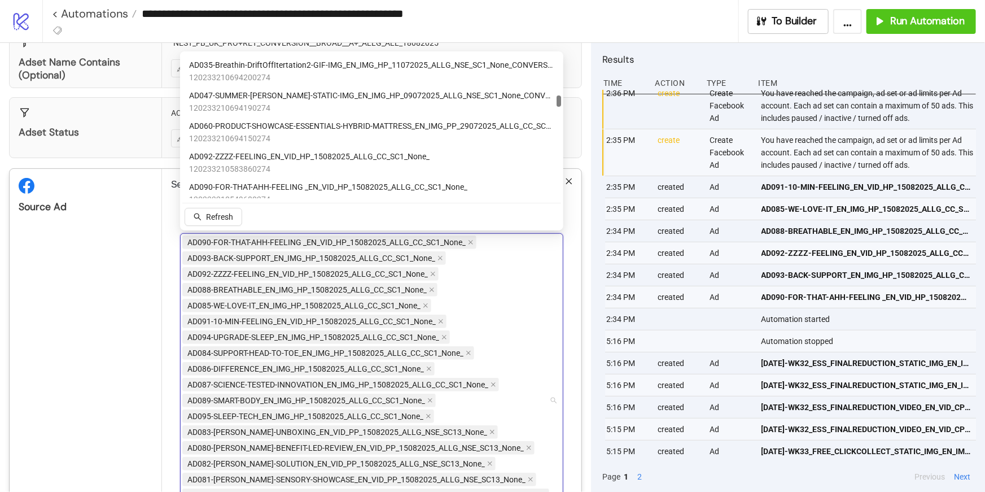
scroll to position [1391, 0]
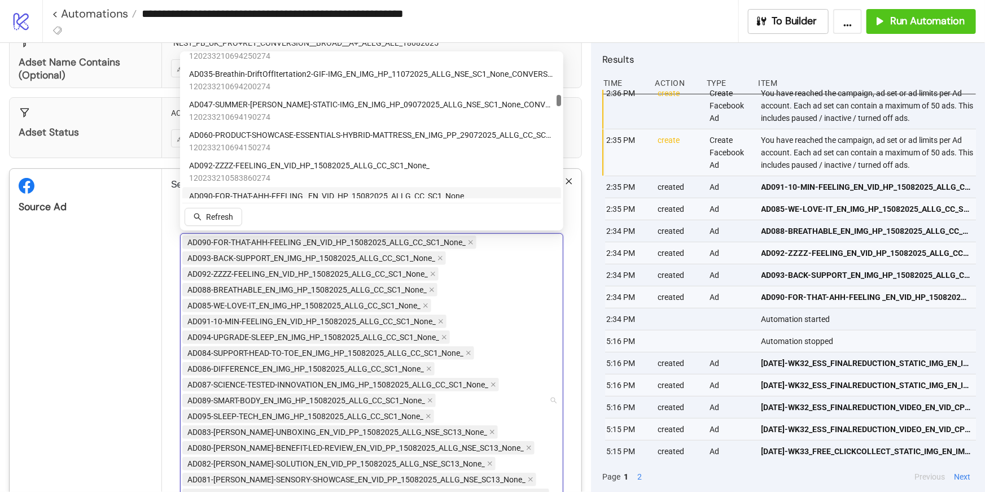
click at [486, 309] on div "AD090-FOR-THAT-AHH-FEELING _EN_VID_HP_15082025_ALLG_CC_SC1_None_ AD093-BACK-SUP…" at bounding box center [365, 400] width 367 height 332
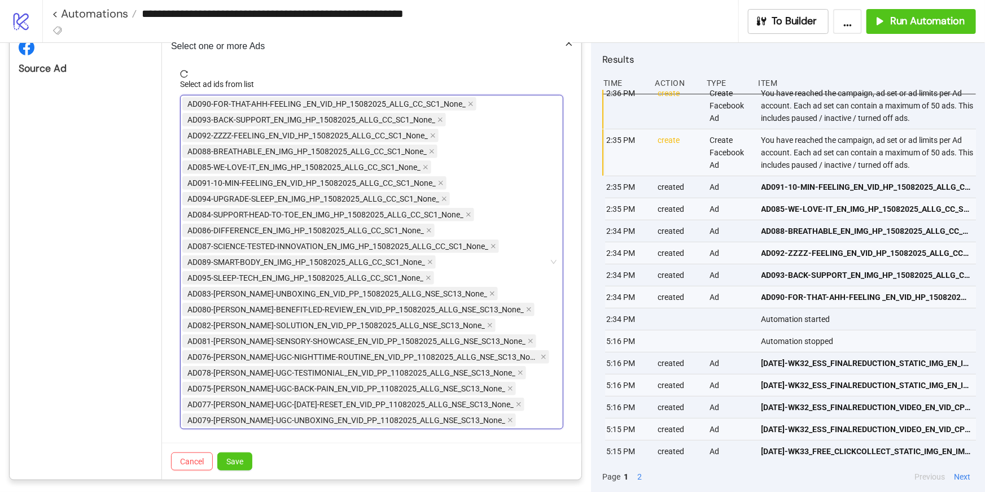
scroll to position [339, 0]
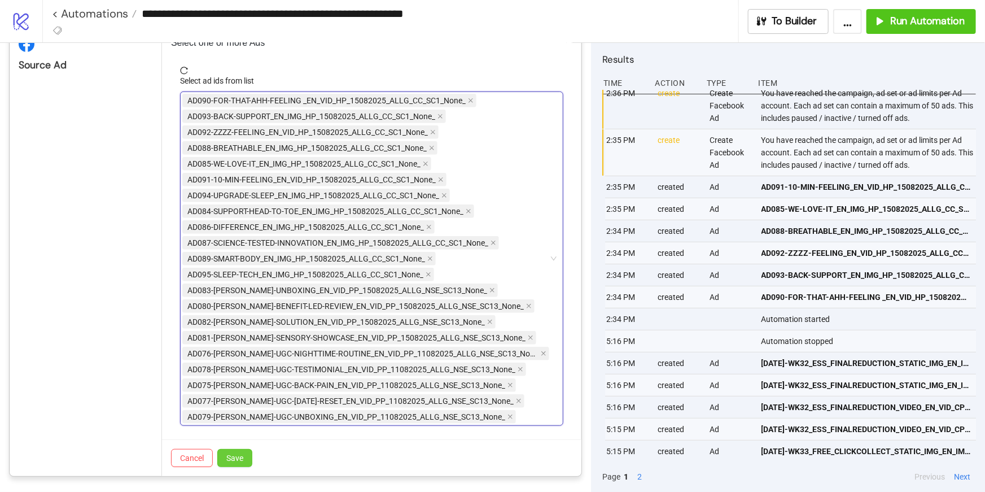
click at [239, 456] on span "Save" at bounding box center [234, 457] width 17 height 9
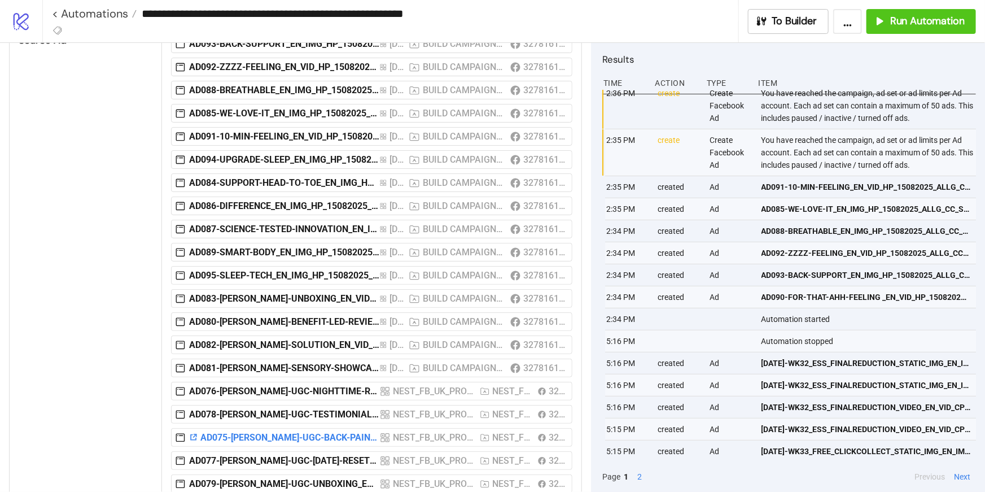
scroll to position [391, 0]
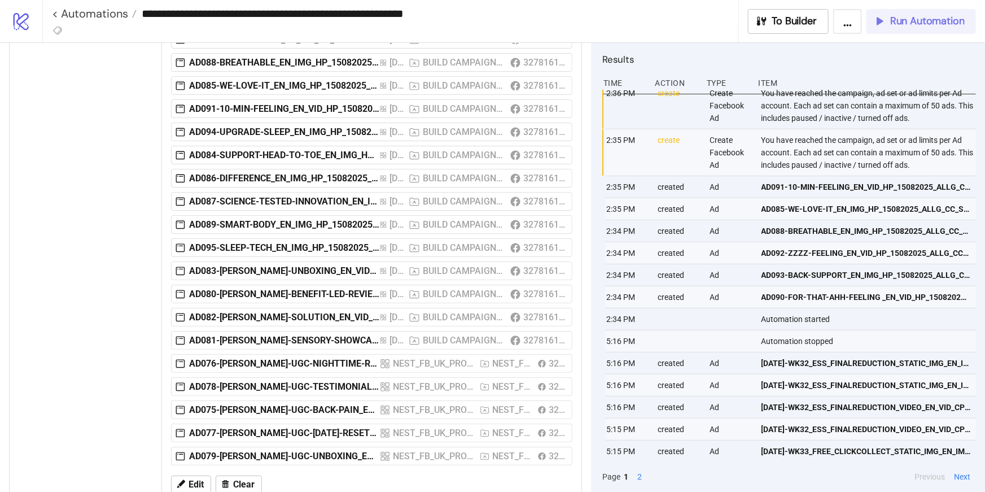
click at [885, 29] on button "Run Automation" at bounding box center [922, 21] width 110 height 25
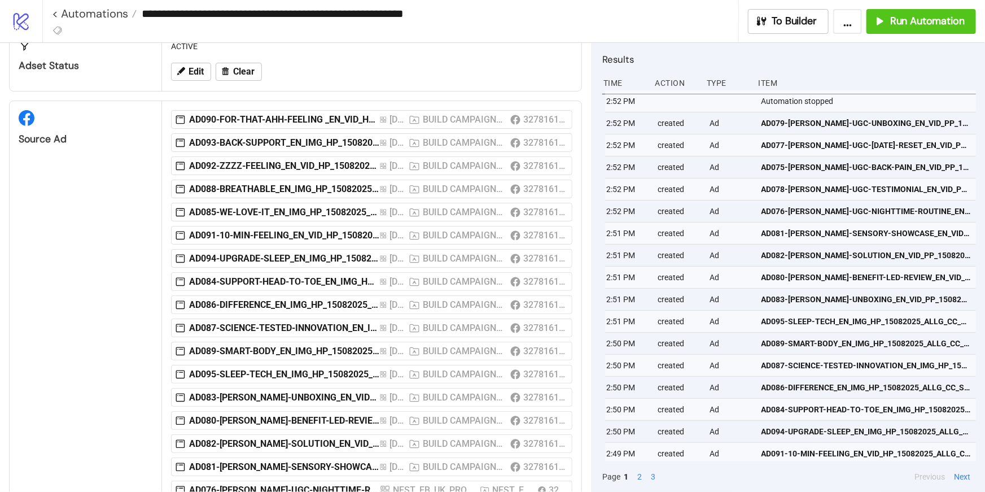
scroll to position [418, 0]
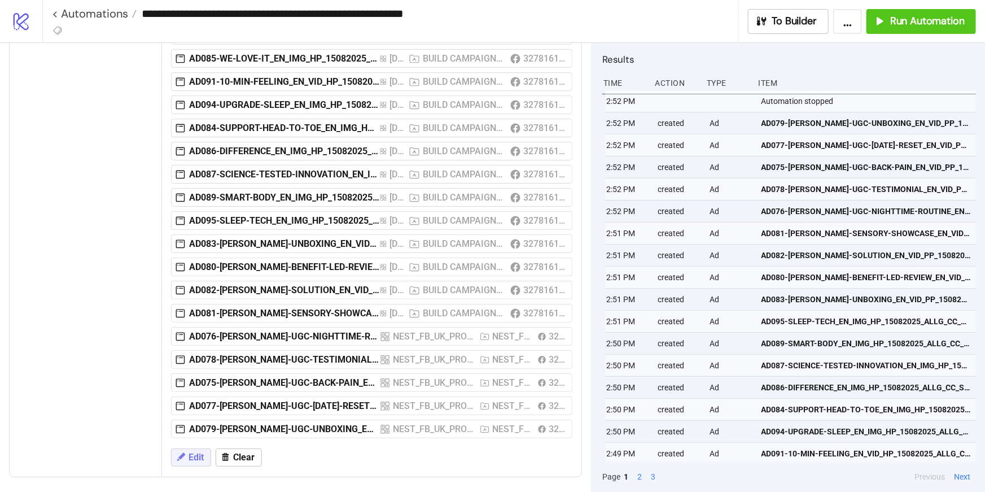
click at [184, 457] on icon at bounding box center [181, 457] width 10 height 10
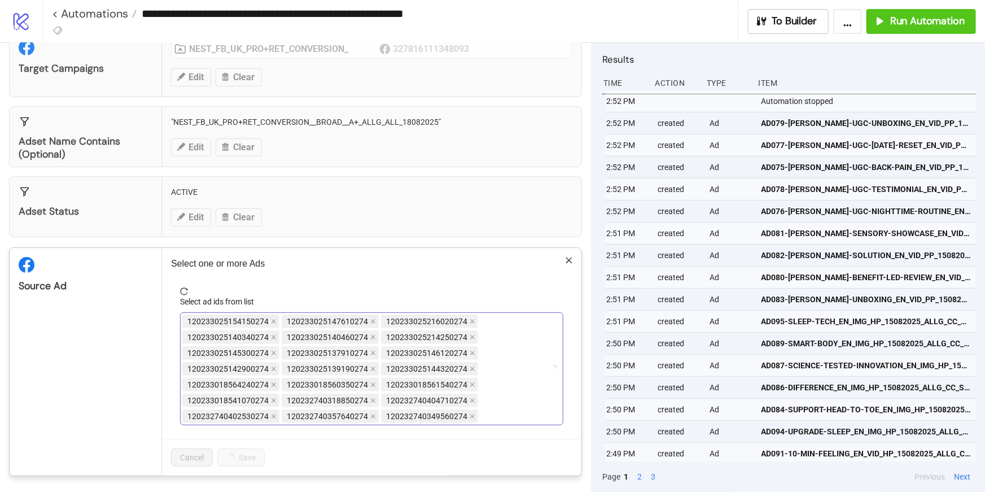
click at [491, 396] on div "120233025154150274 120233025147610274 120233025216020274 120233025140340274 120…" at bounding box center [365, 368] width 367 height 111
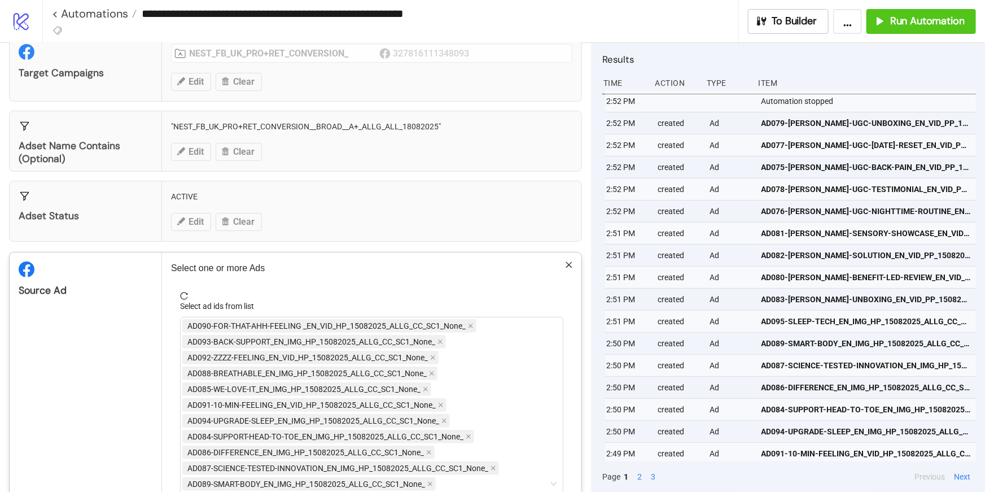
scroll to position [120, 0]
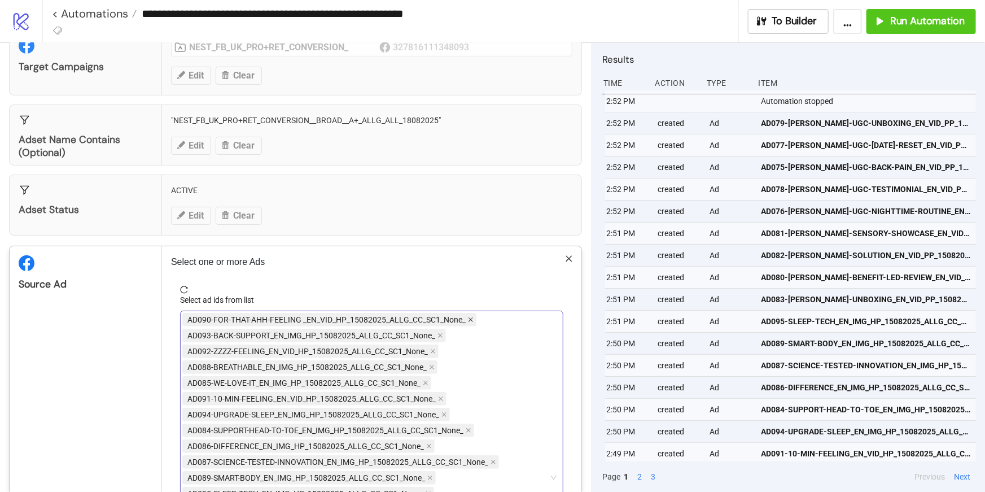
click at [470, 319] on icon "close" at bounding box center [471, 320] width 6 height 6
click at [438, 318] on icon "close" at bounding box center [441, 320] width 6 height 6
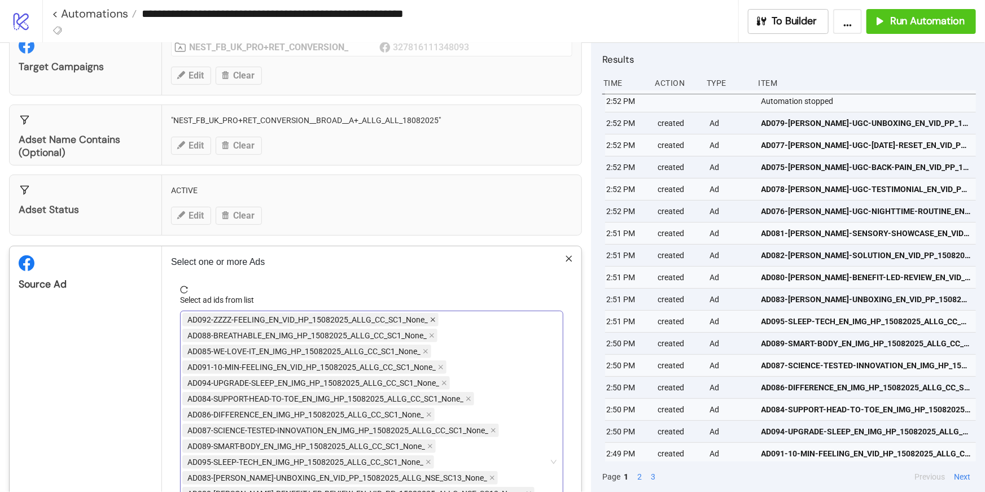
click at [432, 319] on icon "close" at bounding box center [433, 320] width 5 height 5
click at [431, 319] on icon "close" at bounding box center [432, 320] width 6 height 6
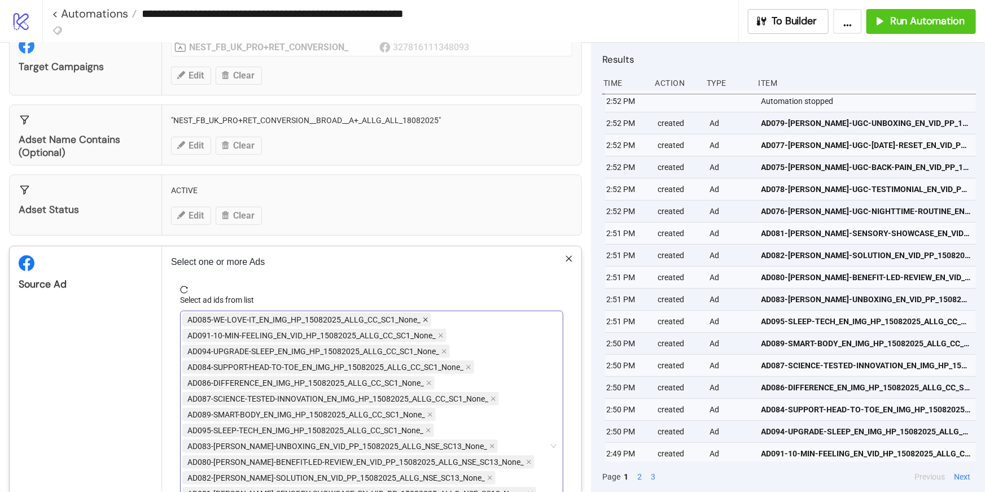
click at [424, 318] on icon "close" at bounding box center [425, 320] width 5 height 5
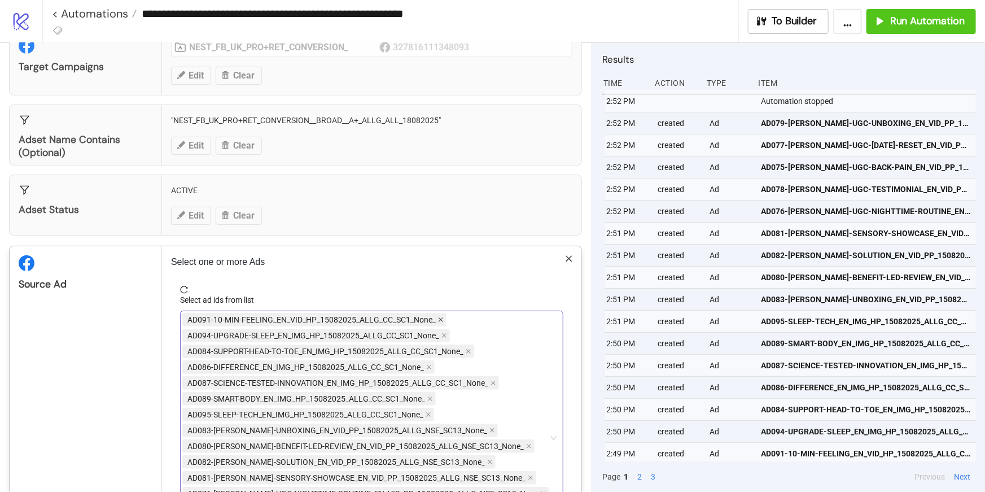
click at [439, 320] on icon "close" at bounding box center [441, 320] width 6 height 6
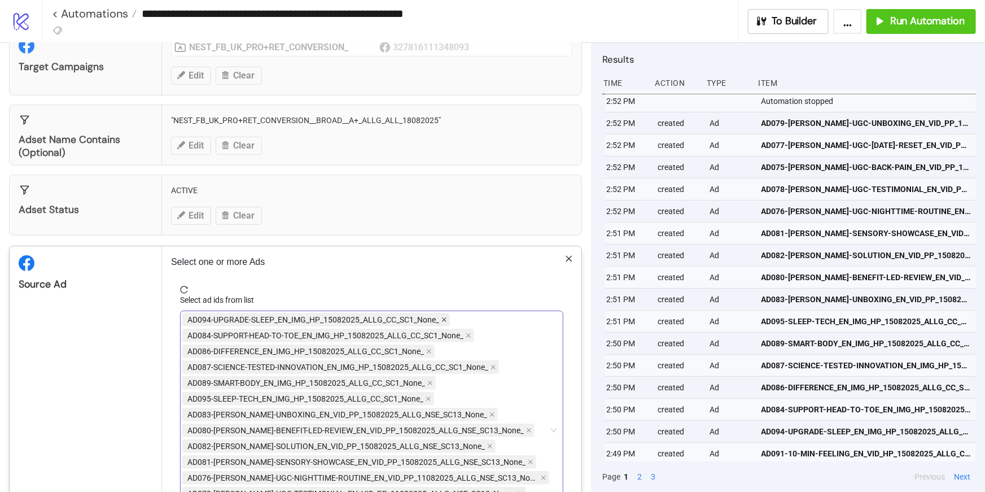
click at [442, 318] on icon "close" at bounding box center [445, 320] width 6 height 6
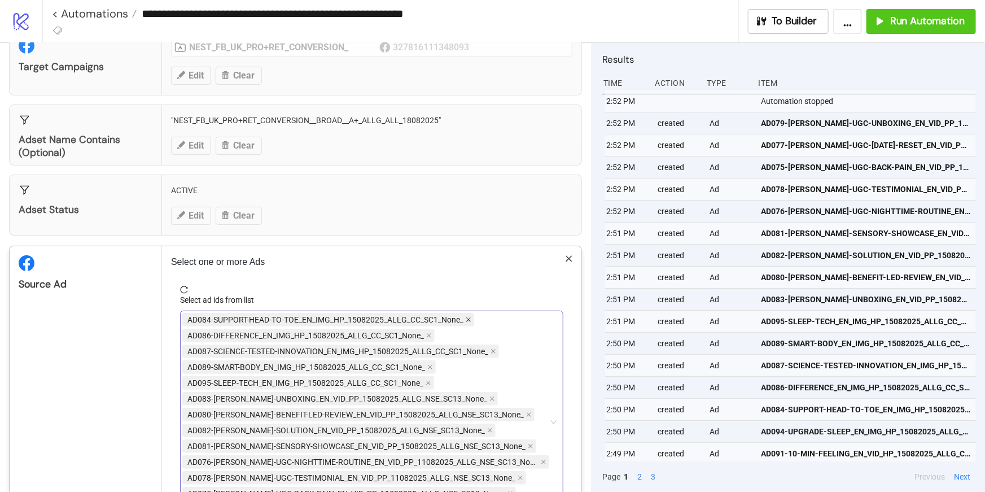
click at [466, 321] on icon "close" at bounding box center [469, 320] width 6 height 6
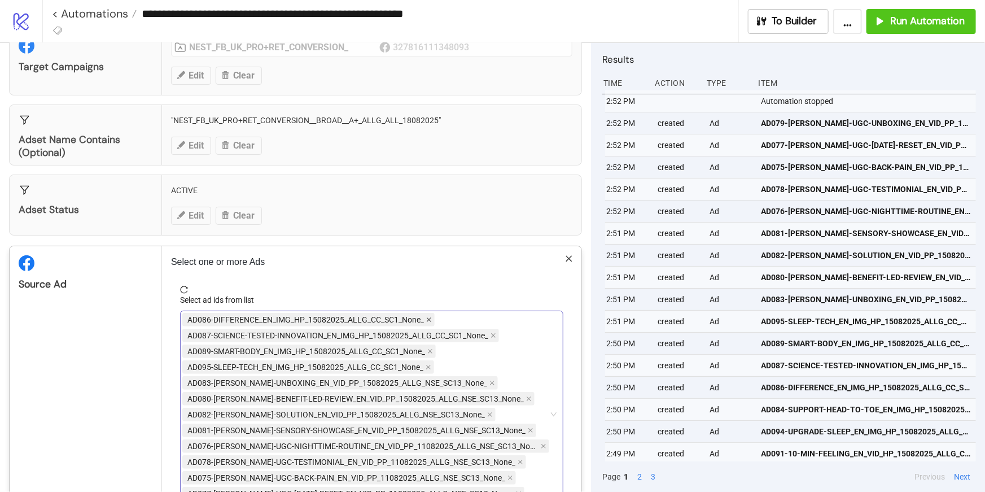
click at [428, 317] on icon "close" at bounding box center [429, 320] width 6 height 6
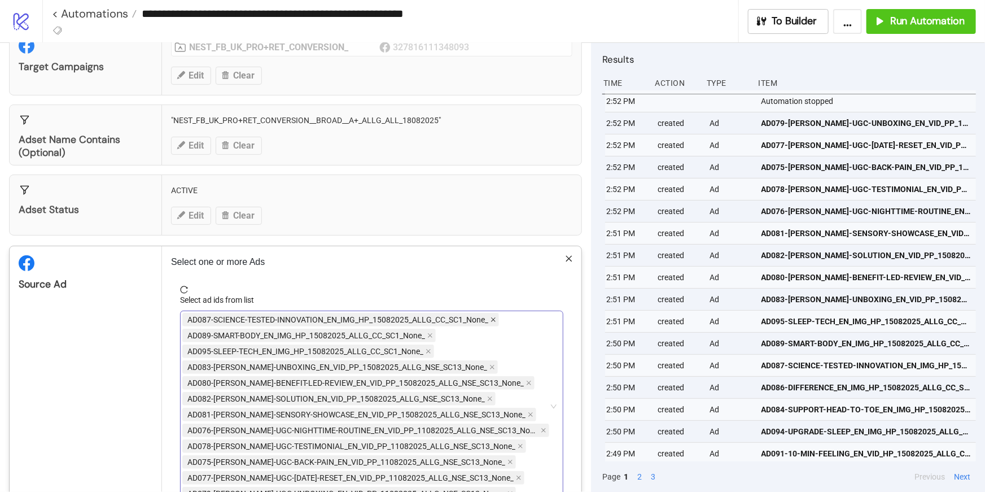
click at [493, 321] on icon "close" at bounding box center [494, 320] width 6 height 6
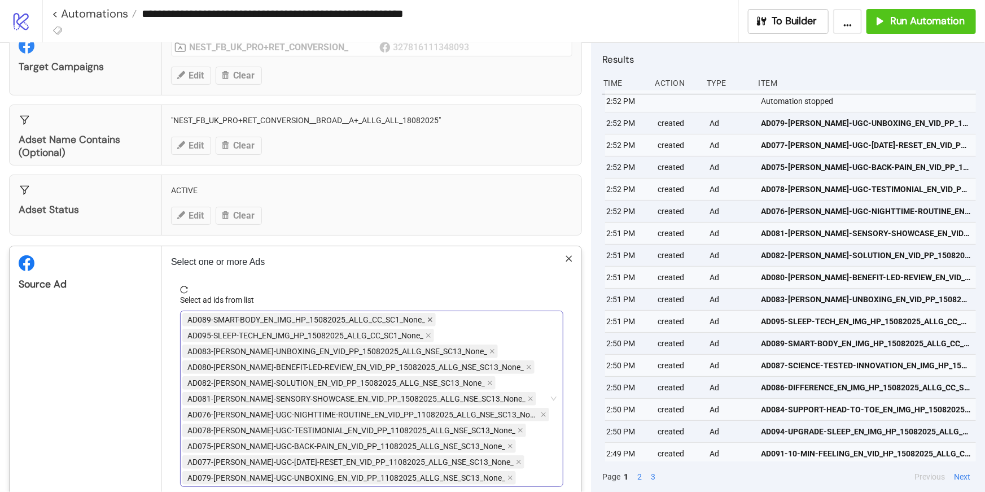
click at [432, 318] on icon "close" at bounding box center [430, 320] width 6 height 6
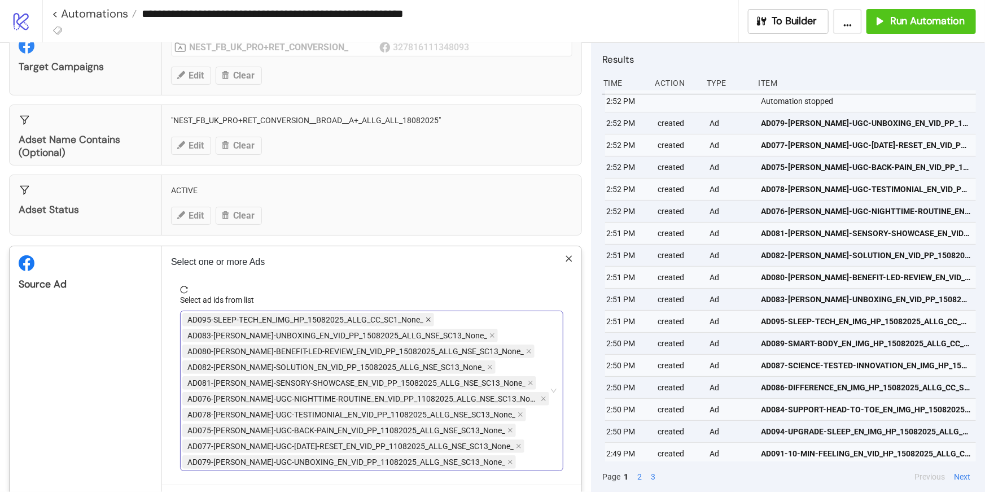
click at [431, 319] on icon "close" at bounding box center [429, 320] width 6 height 6
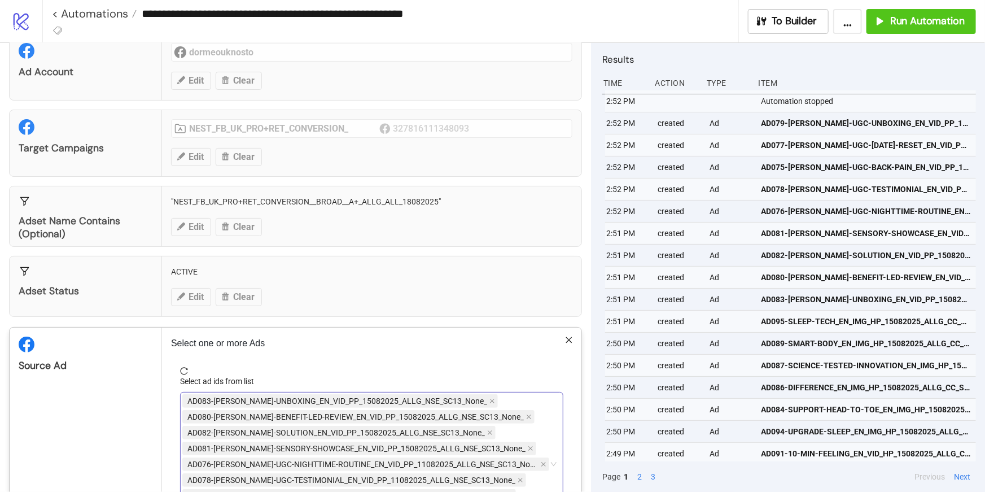
scroll to position [38, 0]
click at [194, 226] on div "**********" at bounding box center [492, 246] width 985 height 492
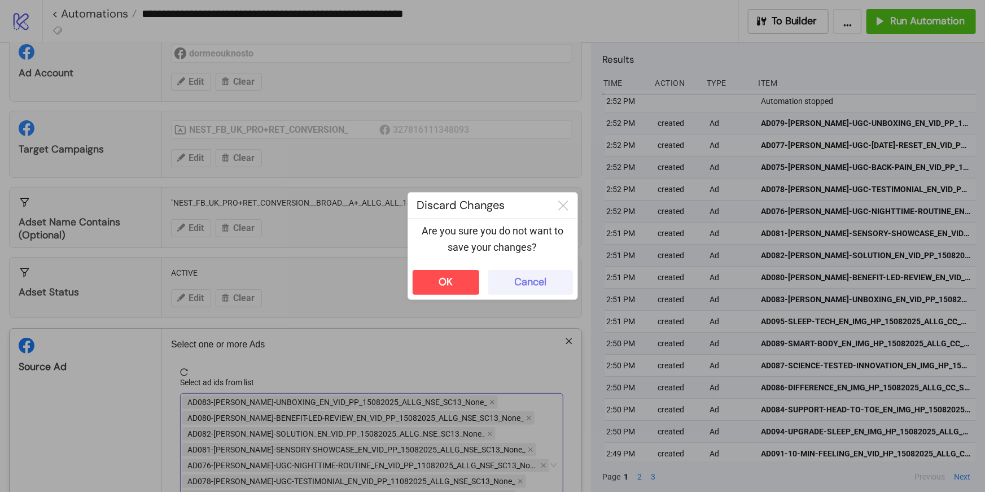
click at [557, 282] on button "Cancel" at bounding box center [530, 282] width 85 height 25
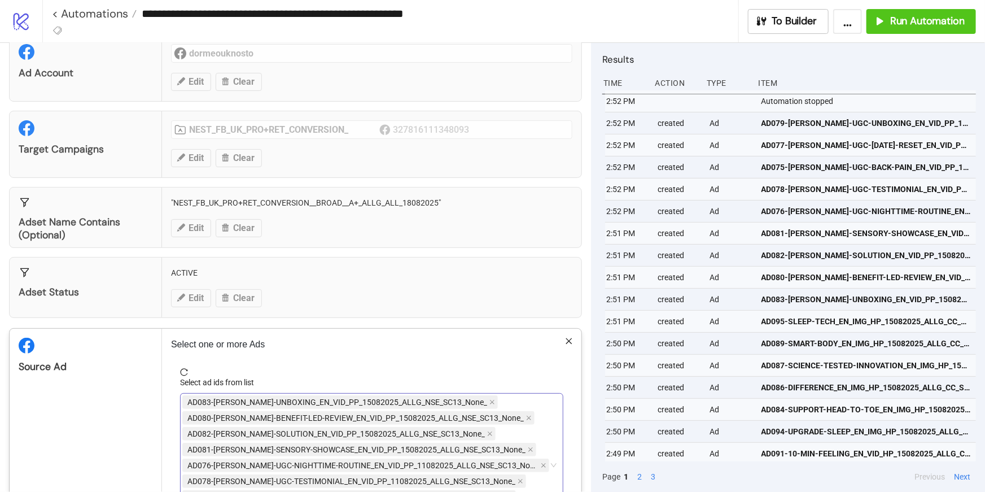
scroll to position [150, 0]
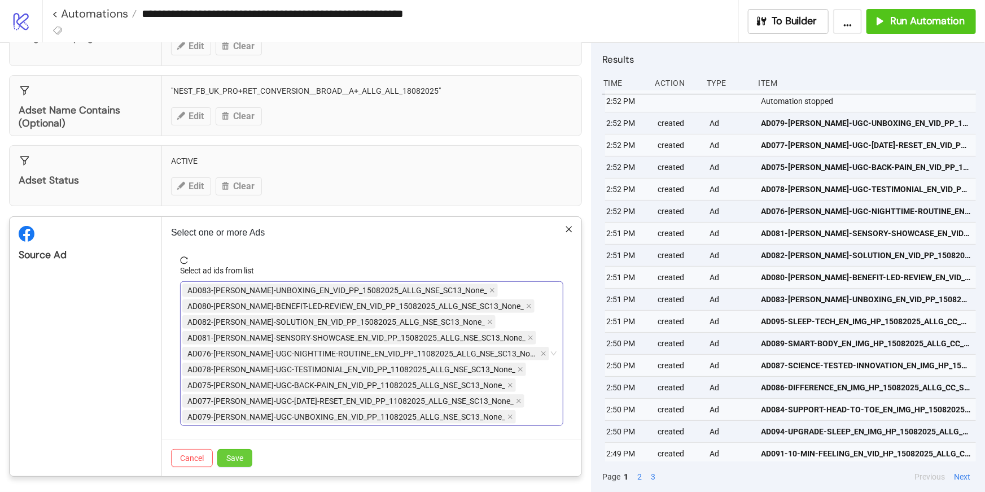
click at [237, 454] on span "Save" at bounding box center [234, 457] width 17 height 9
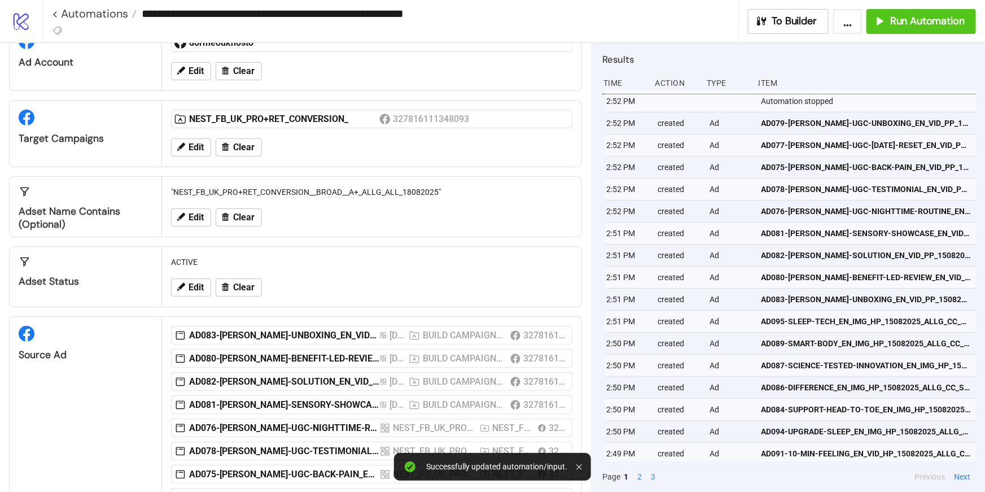
scroll to position [0, 0]
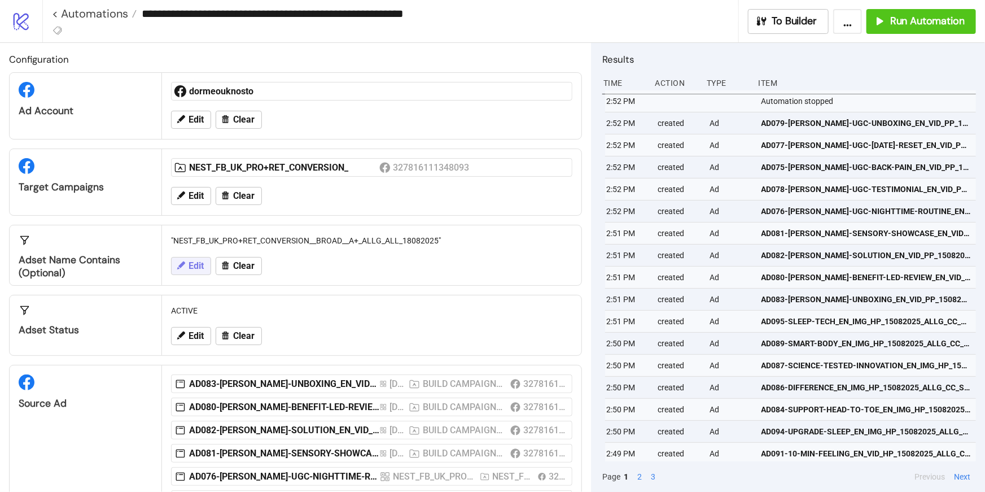
click at [193, 265] on span "Edit" at bounding box center [196, 266] width 15 height 10
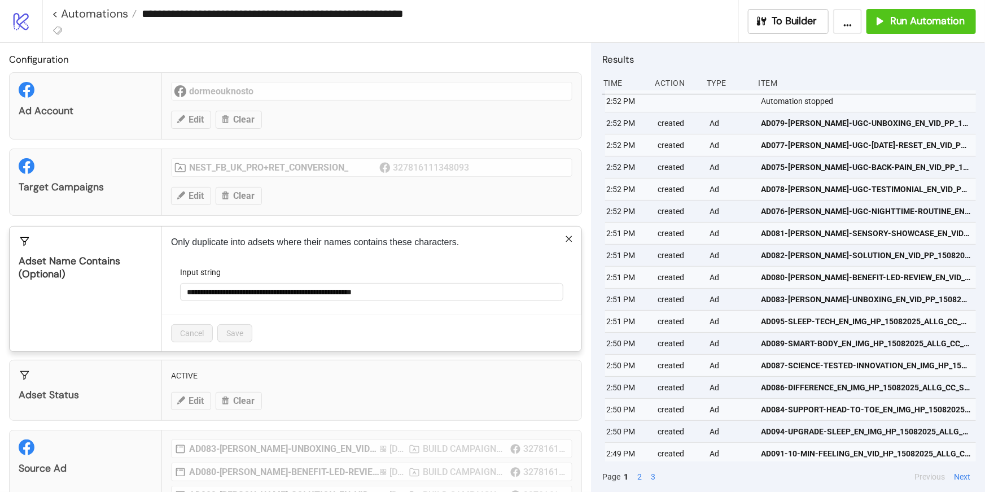
click at [565, 238] on icon "close" at bounding box center [569, 239] width 8 height 8
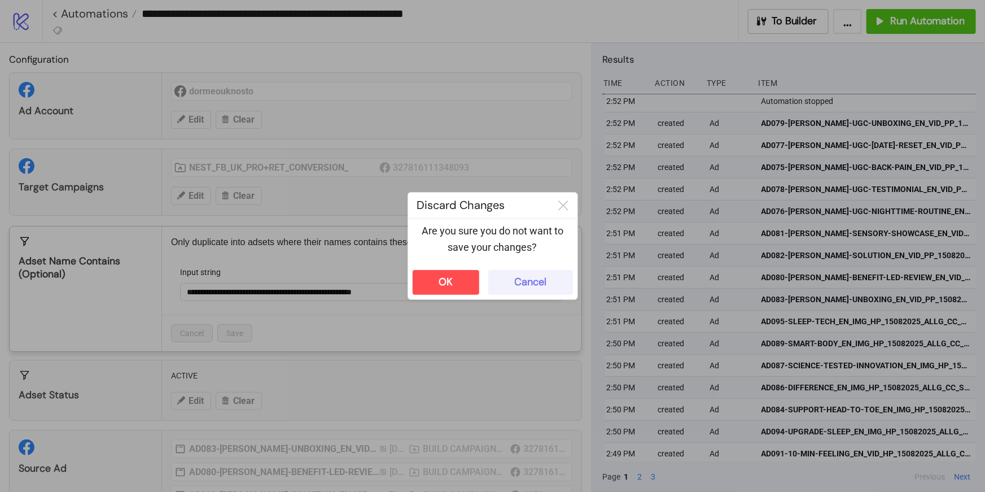
click at [500, 288] on button "Cancel" at bounding box center [530, 282] width 85 height 25
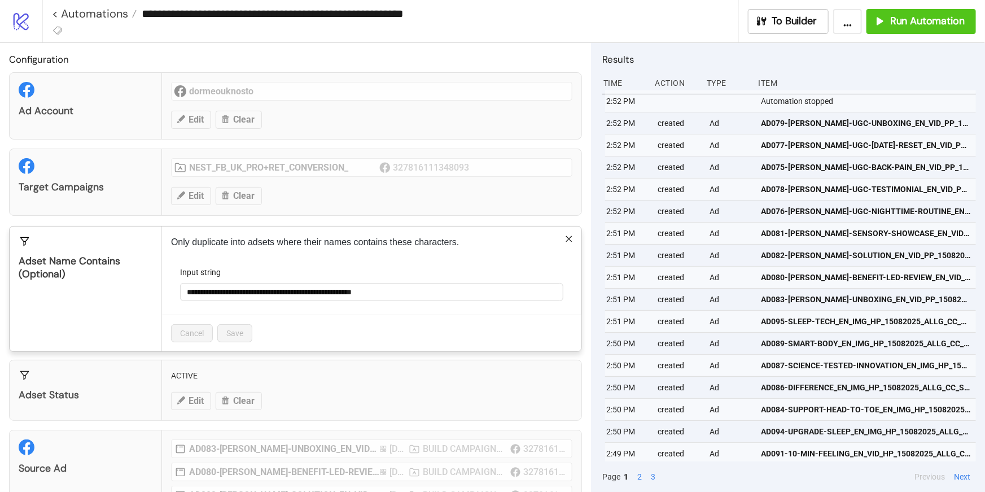
click at [566, 241] on icon "close" at bounding box center [569, 239] width 8 height 8
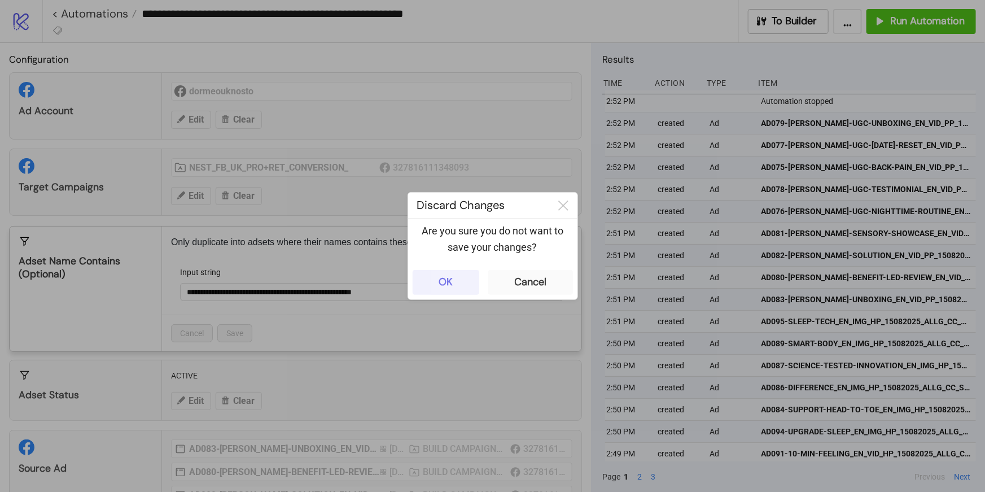
click at [433, 286] on button "OK" at bounding box center [446, 282] width 67 height 25
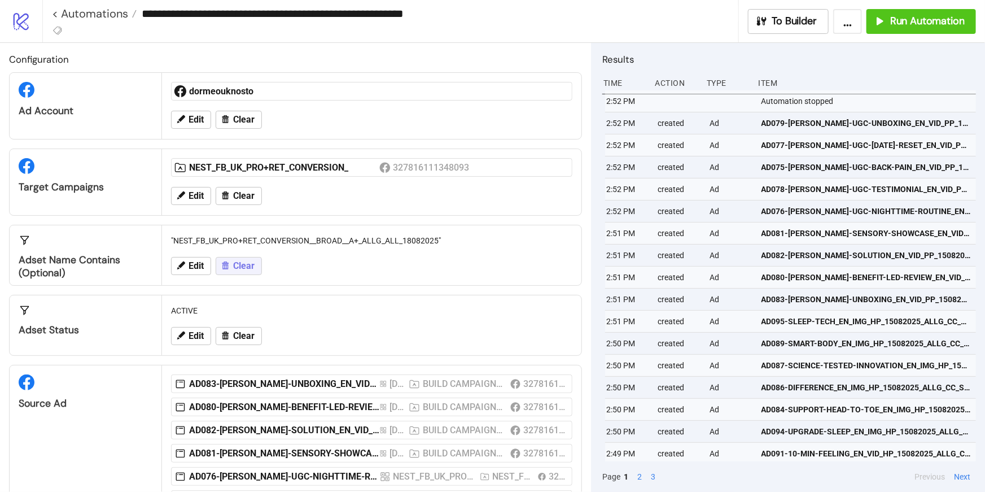
click at [230, 263] on button "Clear" at bounding box center [239, 266] width 46 height 18
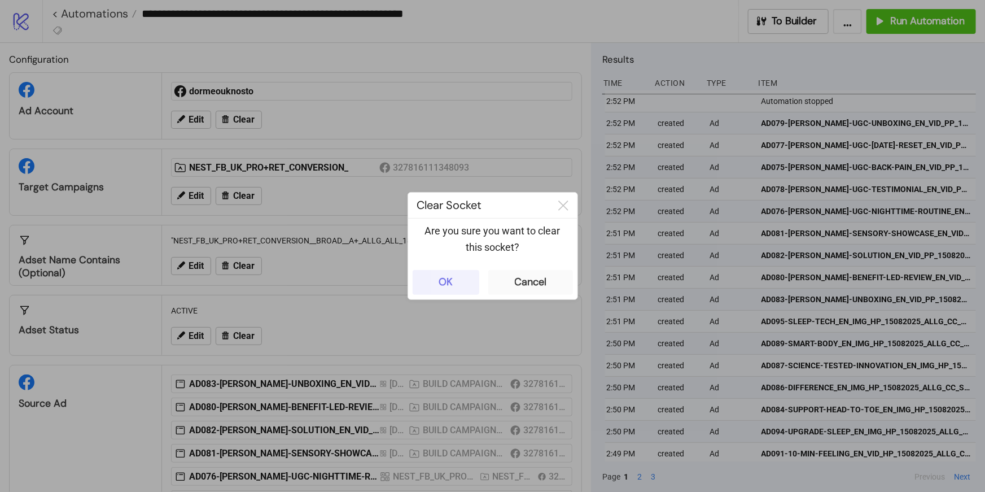
click at [447, 284] on div "OK" at bounding box center [446, 282] width 14 height 13
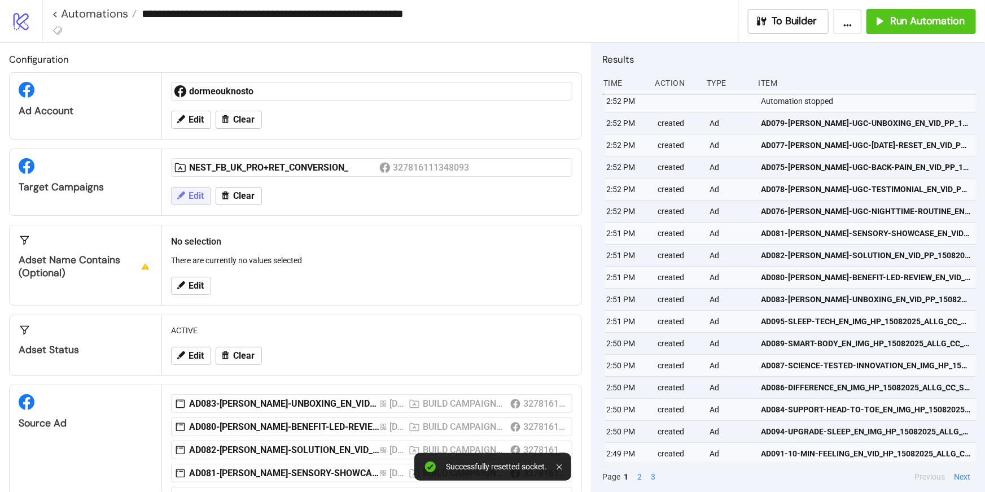
click at [206, 194] on button "Edit" at bounding box center [191, 196] width 40 height 18
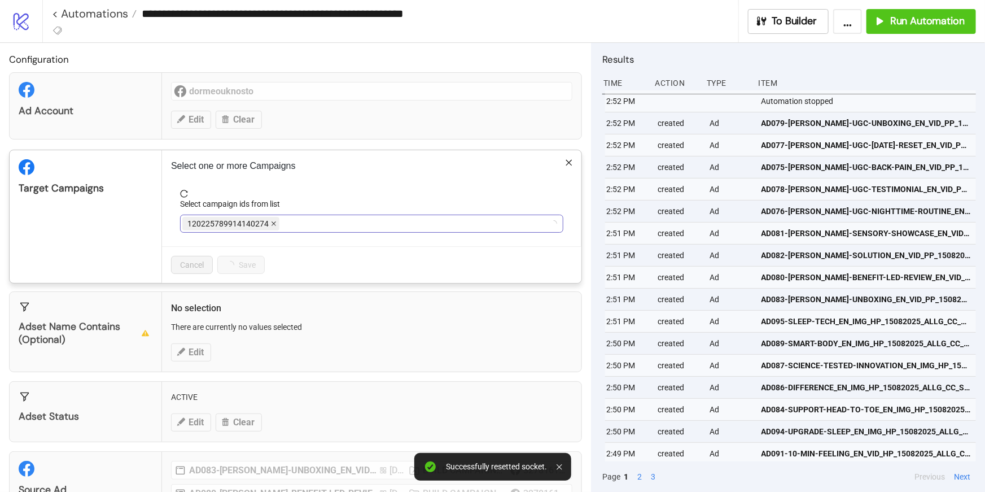
click at [271, 224] on icon "close" at bounding box center [274, 224] width 6 height 6
click at [271, 224] on div at bounding box center [365, 224] width 367 height 16
click at [329, 224] on icon "close" at bounding box center [332, 224] width 6 height 6
click at [329, 224] on div at bounding box center [365, 224] width 367 height 16
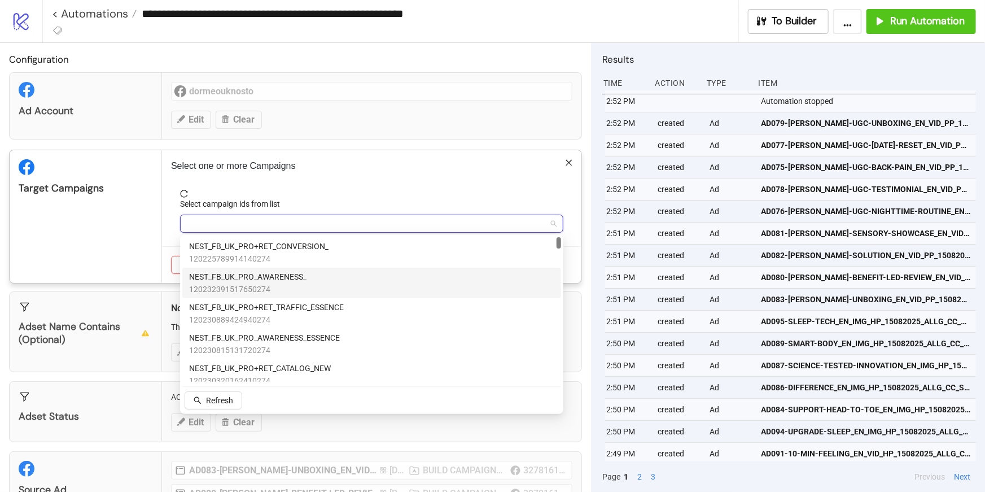
click at [306, 281] on span "NEST_FB_UK_PRO_AWARENESS_" at bounding box center [247, 276] width 117 height 12
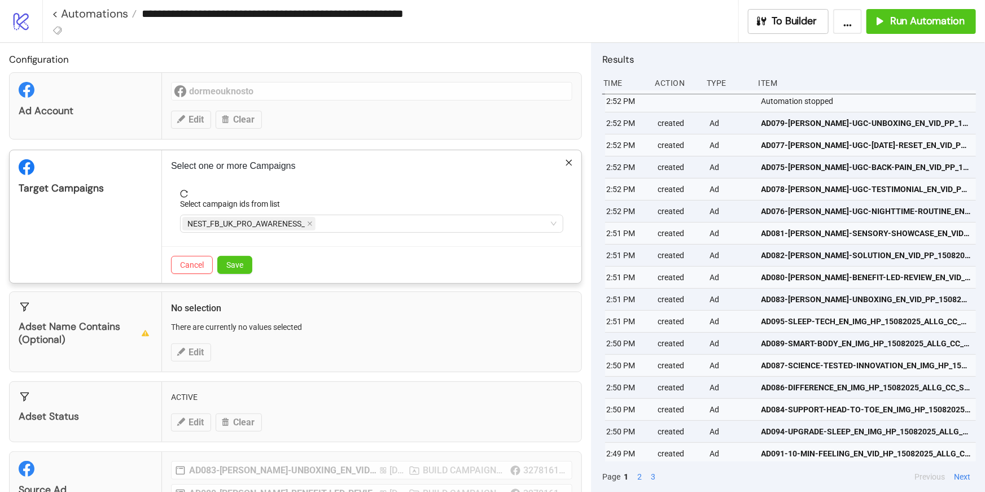
click at [338, 190] on span "reload" at bounding box center [371, 194] width 383 height 8
click at [233, 260] on span "Save" at bounding box center [234, 264] width 17 height 9
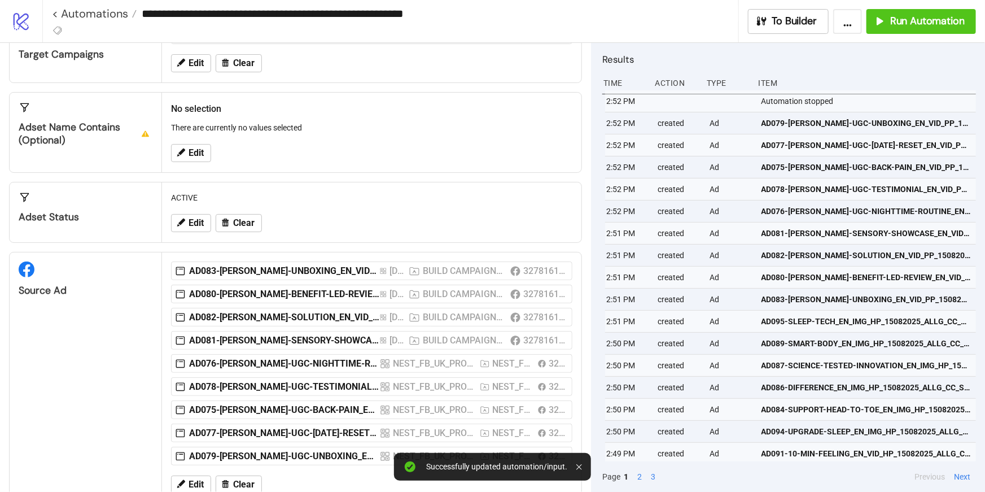
scroll to position [161, 0]
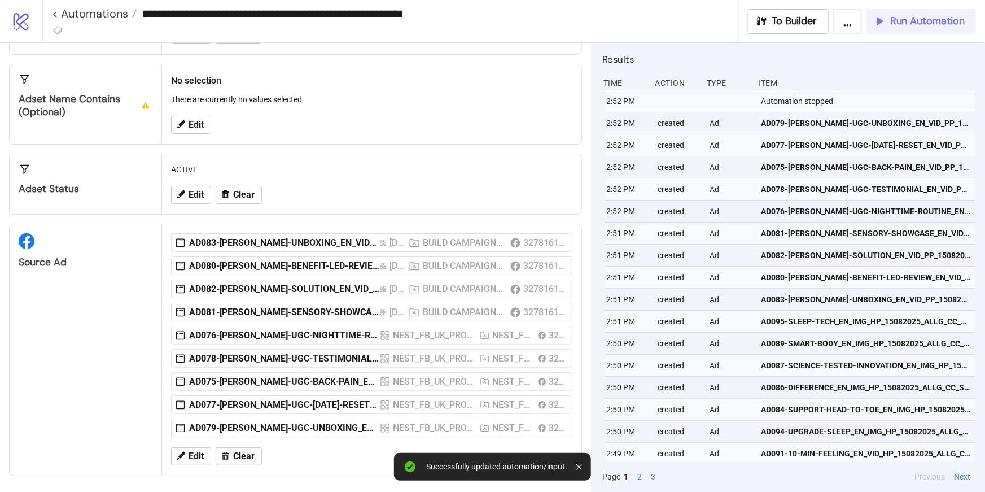
click at [912, 18] on span "Run Automation" at bounding box center [927, 21] width 75 height 13
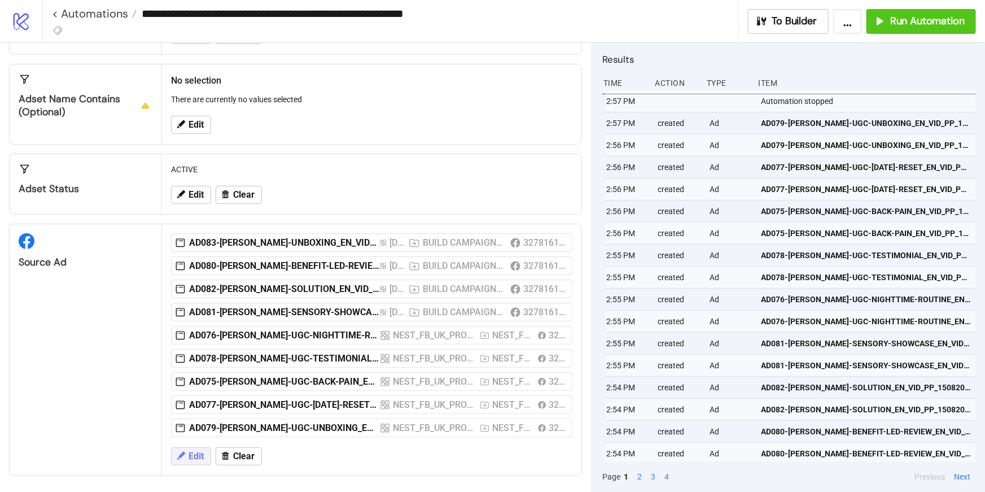
click at [196, 453] on span "Edit" at bounding box center [196, 456] width 15 height 10
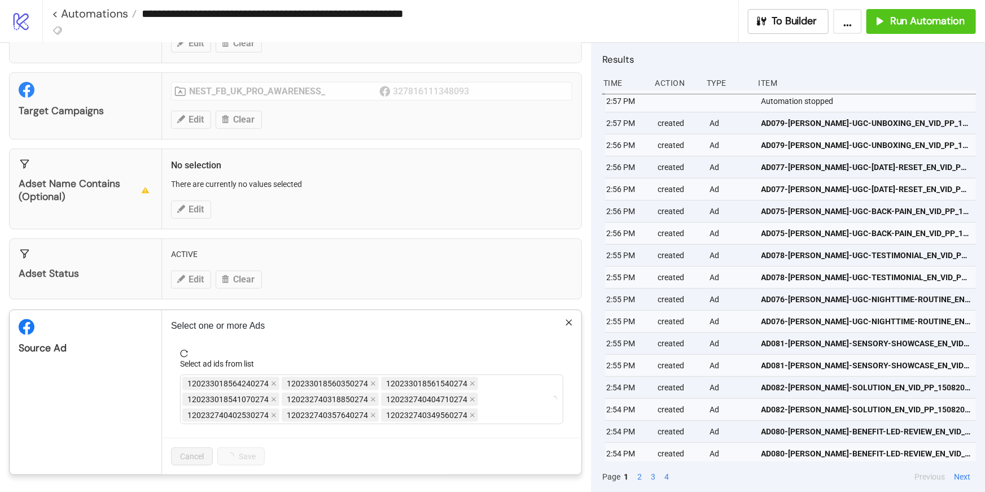
scroll to position [75, 0]
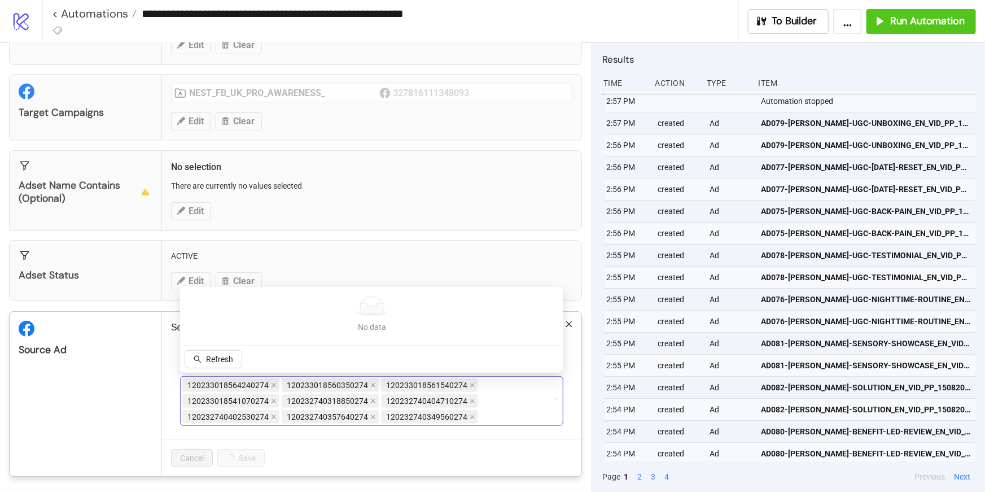
click at [519, 401] on div "120233018564240274 120233018560350274 120233018561540274 120233018541070274 120…" at bounding box center [365, 400] width 367 height 47
click at [488, 403] on div "120233018564240274 120233018560350274 120233018561540274 120233018541070274 120…" at bounding box center [365, 400] width 367 height 47
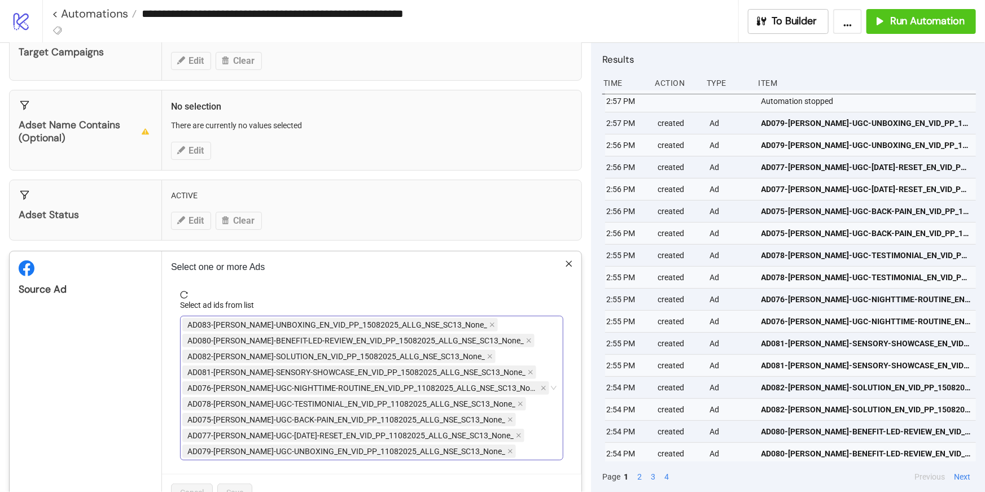
scroll to position [169, 0]
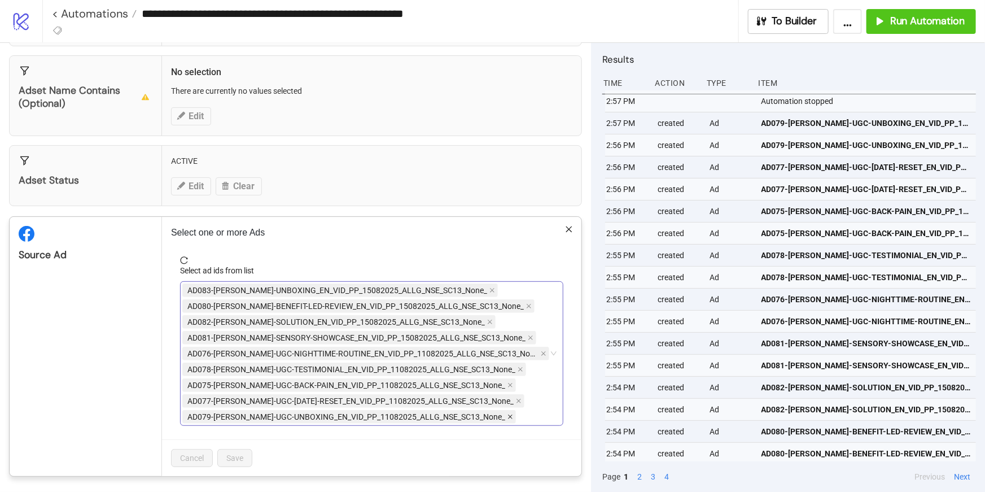
click at [508, 417] on icon "close" at bounding box center [511, 417] width 6 height 6
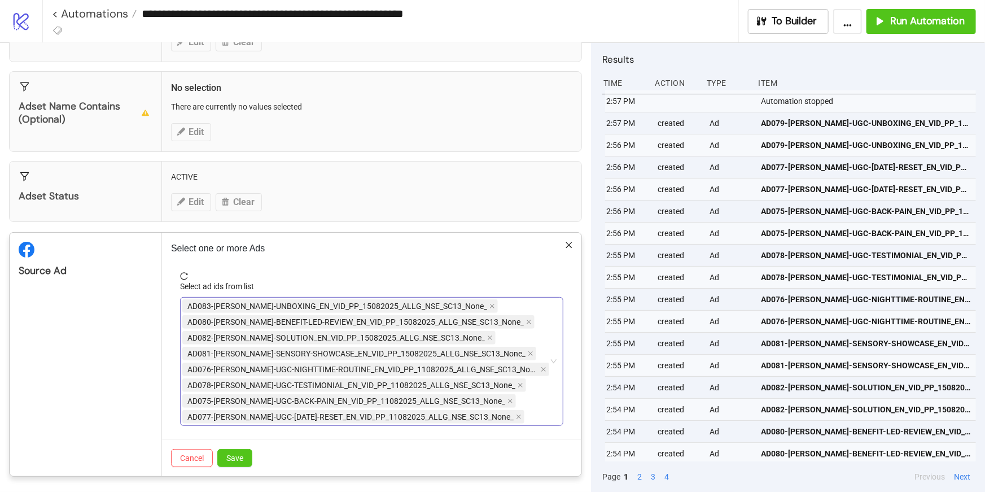
click at [488, 416] on span "AD077-[PERSON_NAME]-UGC-[DATE]-RESET_EN_VID_PP_11082025_ALLG_NSE_SC13_None_" at bounding box center [353, 417] width 342 height 14
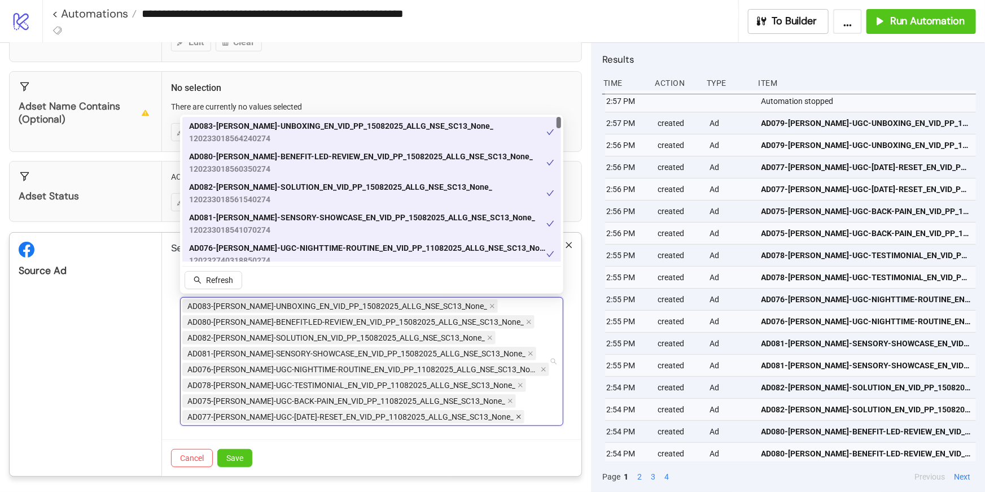
click at [516, 415] on icon "close" at bounding box center [519, 417] width 6 height 6
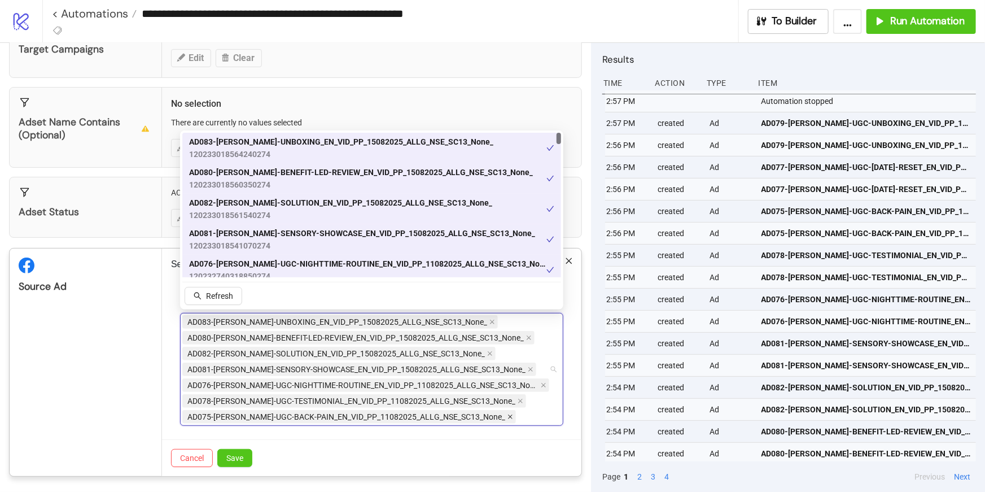
click at [508, 415] on icon "close" at bounding box center [511, 417] width 6 height 6
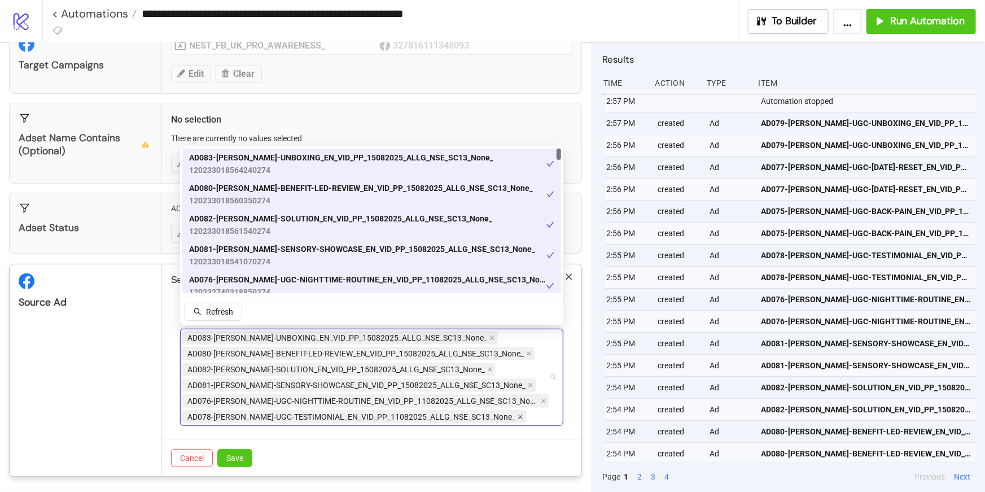
click at [518, 415] on icon "close" at bounding box center [521, 417] width 6 height 6
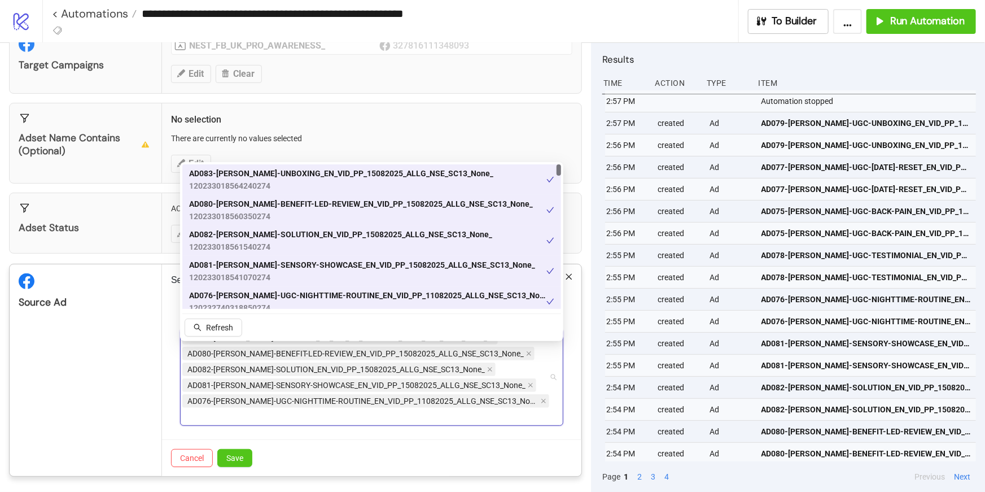
scroll to position [107, 0]
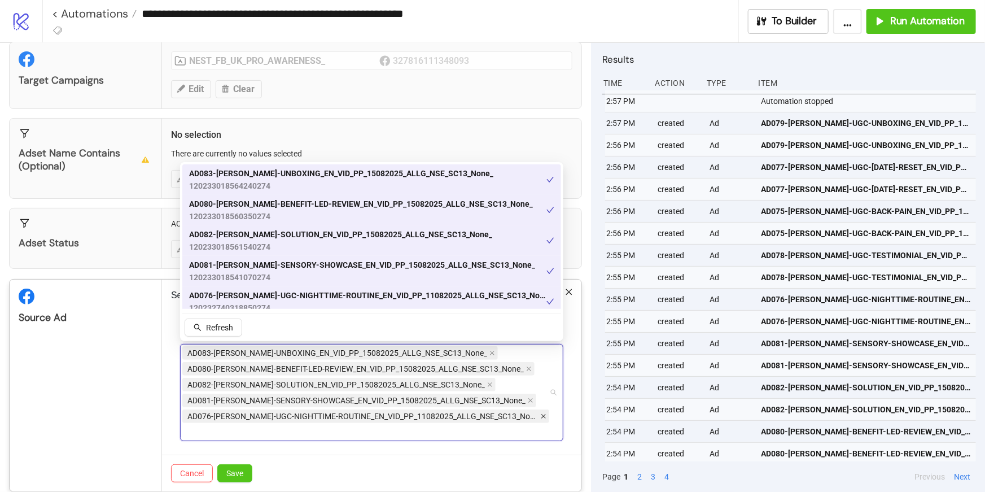
click at [541, 413] on icon "close" at bounding box center [544, 416] width 6 height 6
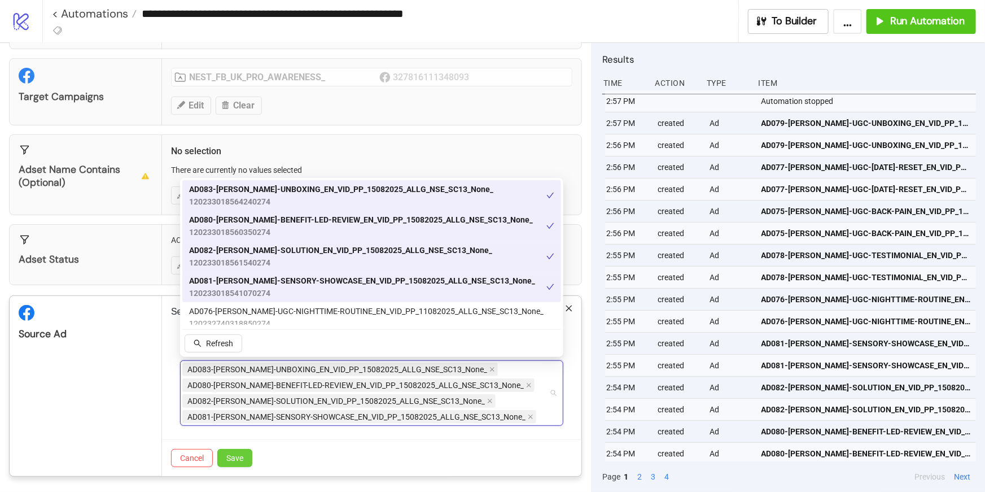
click at [248, 460] on button "Save" at bounding box center [234, 458] width 35 height 18
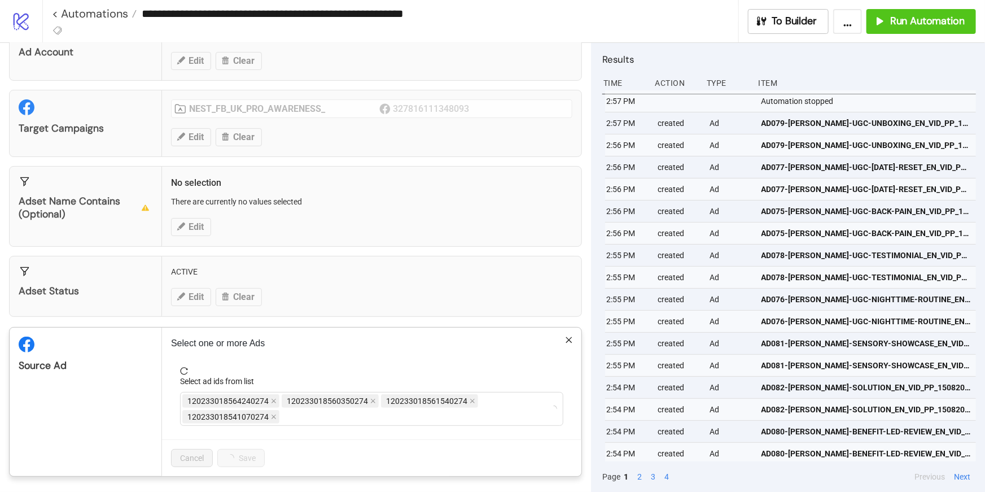
scroll to position [45, 0]
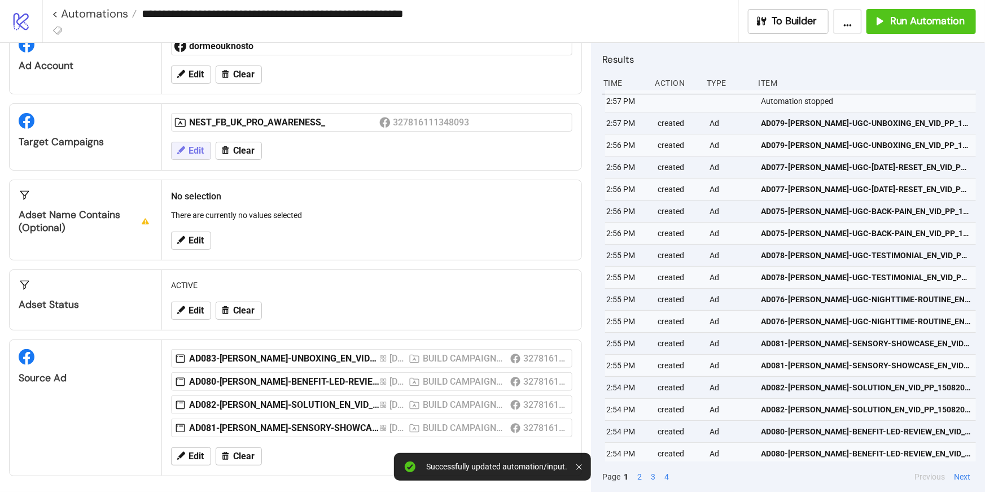
click at [198, 148] on span "Edit" at bounding box center [196, 151] width 15 height 10
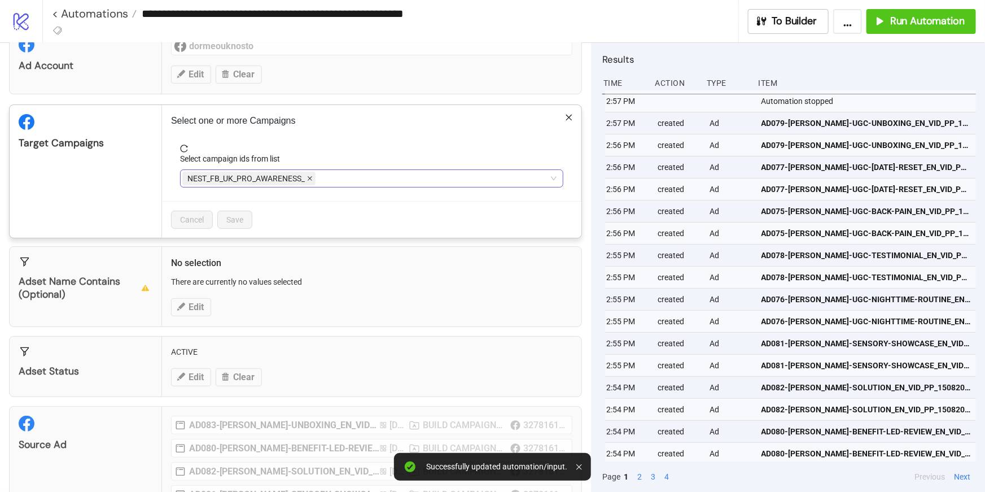
click at [309, 177] on icon "close" at bounding box center [310, 179] width 5 height 5
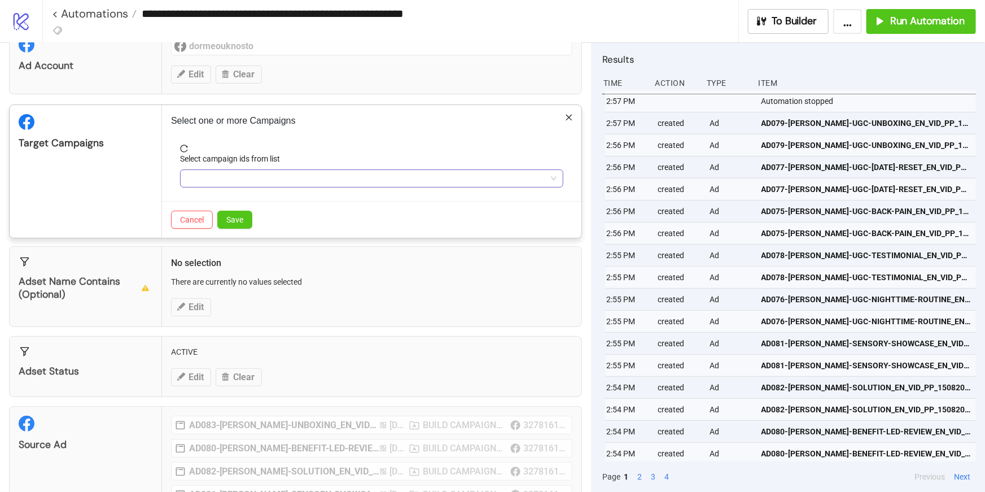
click at [309, 174] on div at bounding box center [365, 179] width 367 height 16
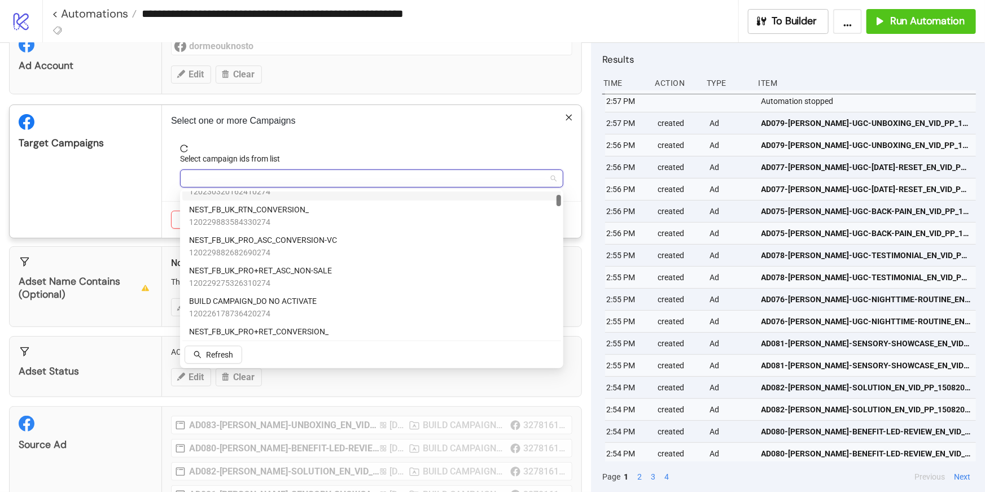
scroll to position [119, 0]
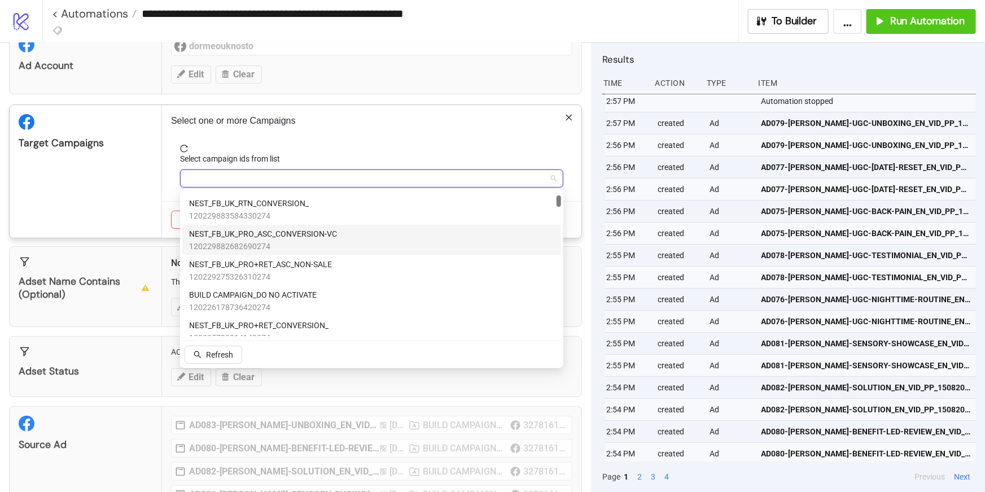
click at [304, 235] on span "NEST_FB_UK_PRO_ASC_CONVERSION-VC" at bounding box center [263, 234] width 148 height 12
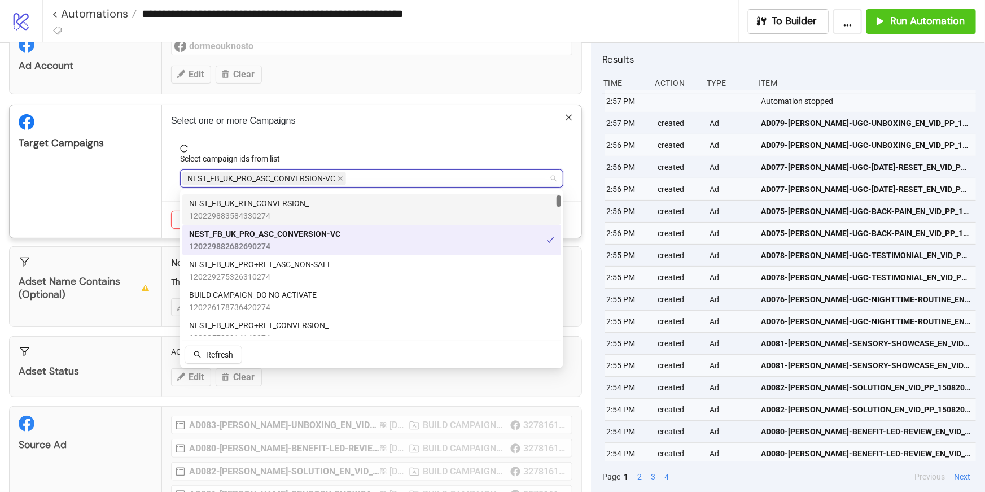
click at [371, 141] on div "Select one or more Campaigns Select campaign ids from list NEST_FB_UK_PRO_ASC_C…" at bounding box center [372, 171] width 420 height 133
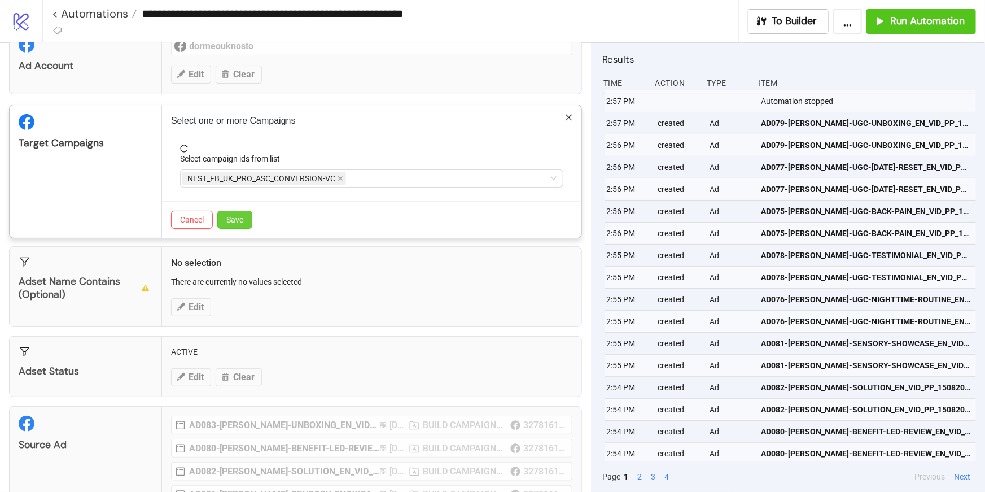
click at [250, 217] on button "Save" at bounding box center [234, 220] width 35 height 18
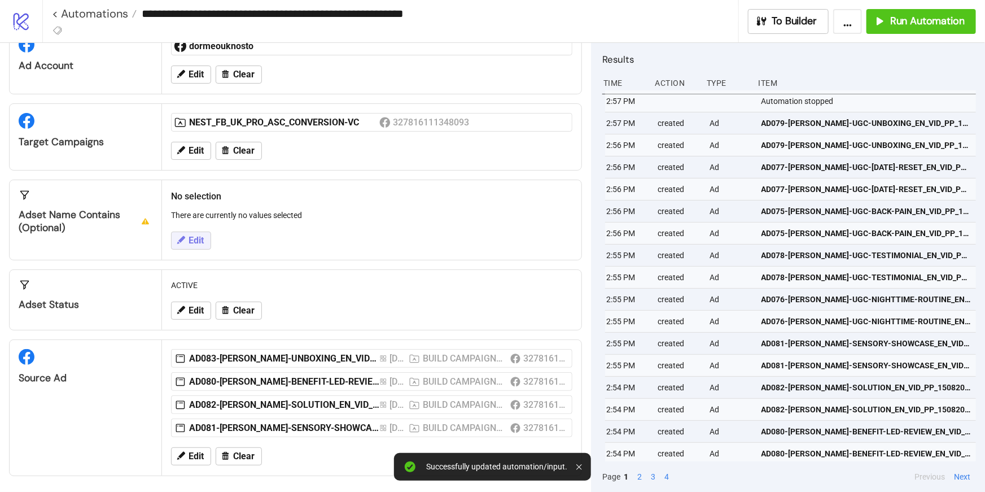
click at [197, 233] on button "Edit" at bounding box center [191, 240] width 40 height 18
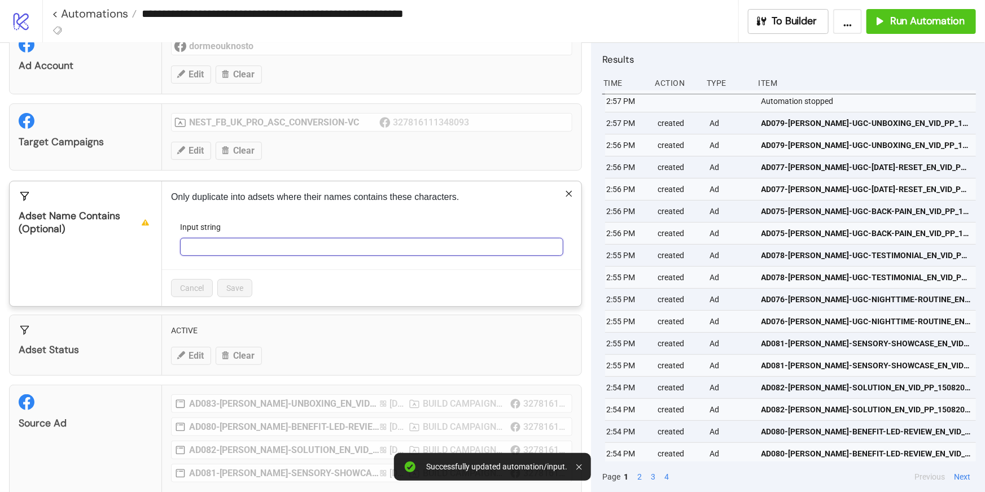
click at [219, 250] on input "Input string" at bounding box center [371, 247] width 383 height 18
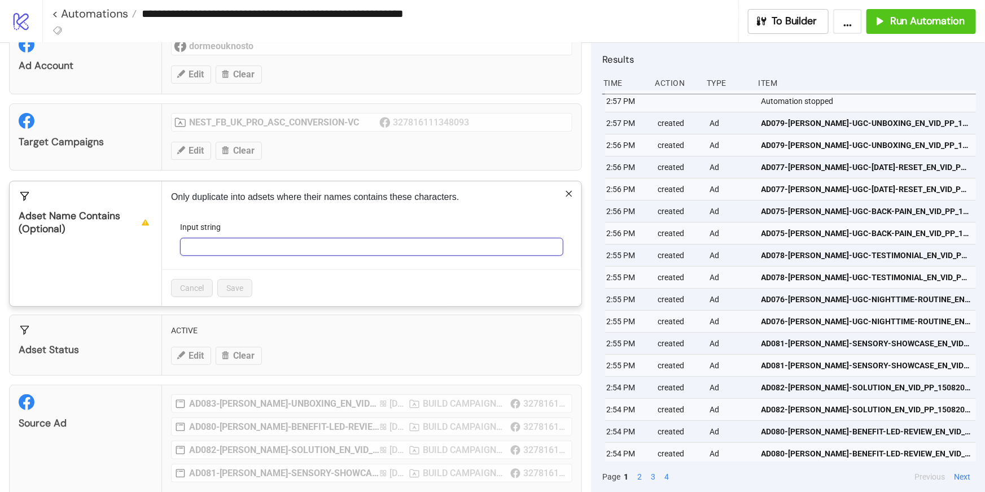
paste input "**********"
type input "**********"
click at [242, 288] on span "Save" at bounding box center [234, 287] width 17 height 9
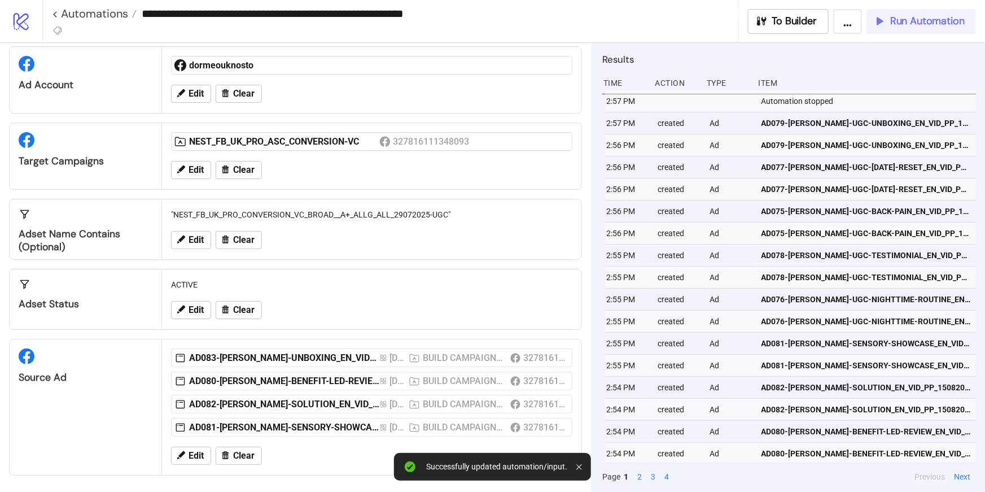
click at [893, 18] on span "Run Automation" at bounding box center [927, 21] width 75 height 13
